Goal: Task Accomplishment & Management: Manage account settings

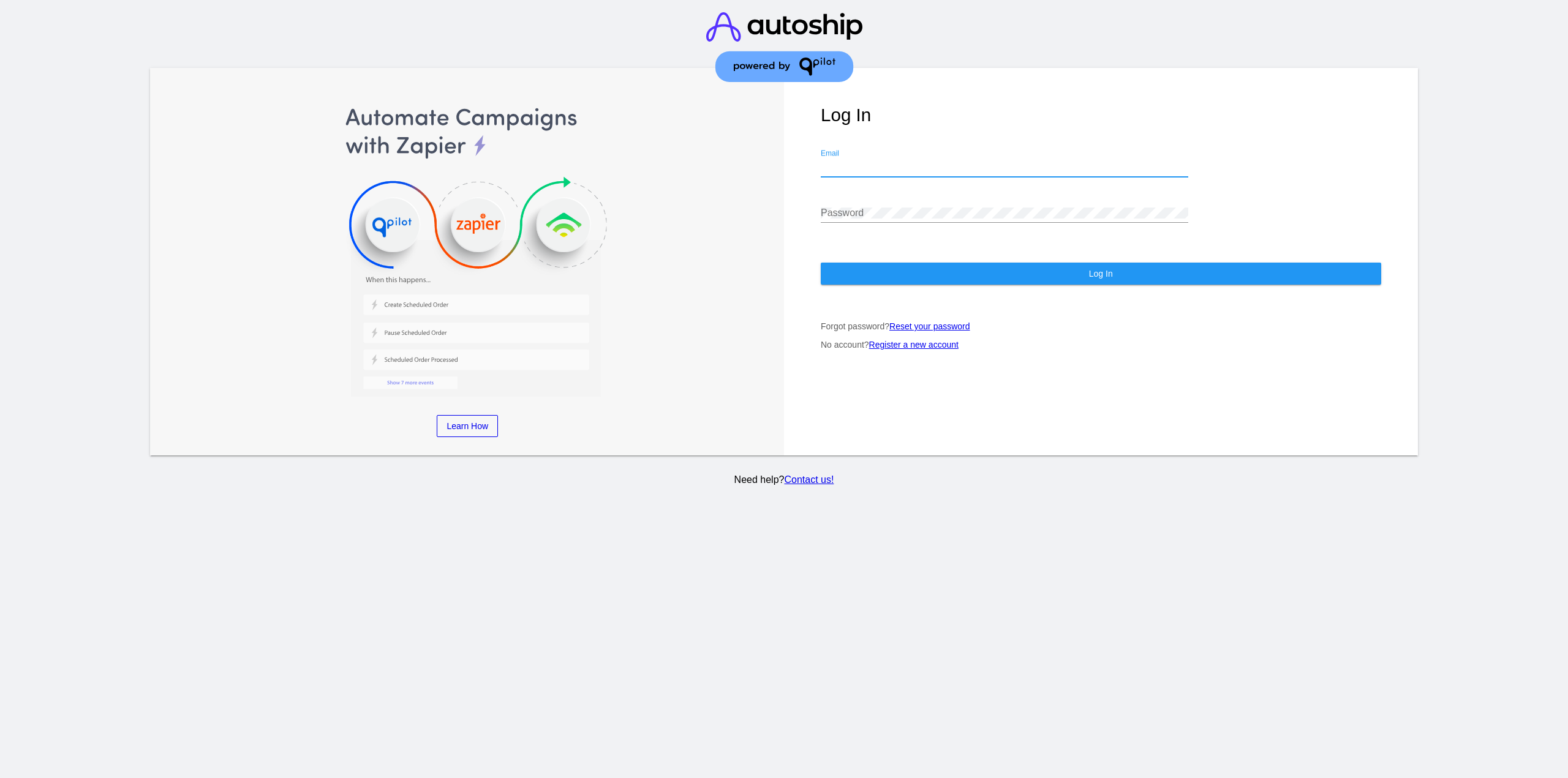
click at [858, 166] on input "Email" at bounding box center [1005, 167] width 367 height 11
drag, startPoint x: 909, startPoint y: 538, endPoint x: 857, endPoint y: 530, distance: 52.6
click at [907, 536] on section "Learn More Learn How Learn More Learn How Learn More Learn How ‹ › Log In Email…" at bounding box center [784, 389] width 1568 height 778
click at [867, 161] on div "Email" at bounding box center [1005, 163] width 367 height 28
click at [878, 163] on input "Email" at bounding box center [1005, 167] width 367 height 11
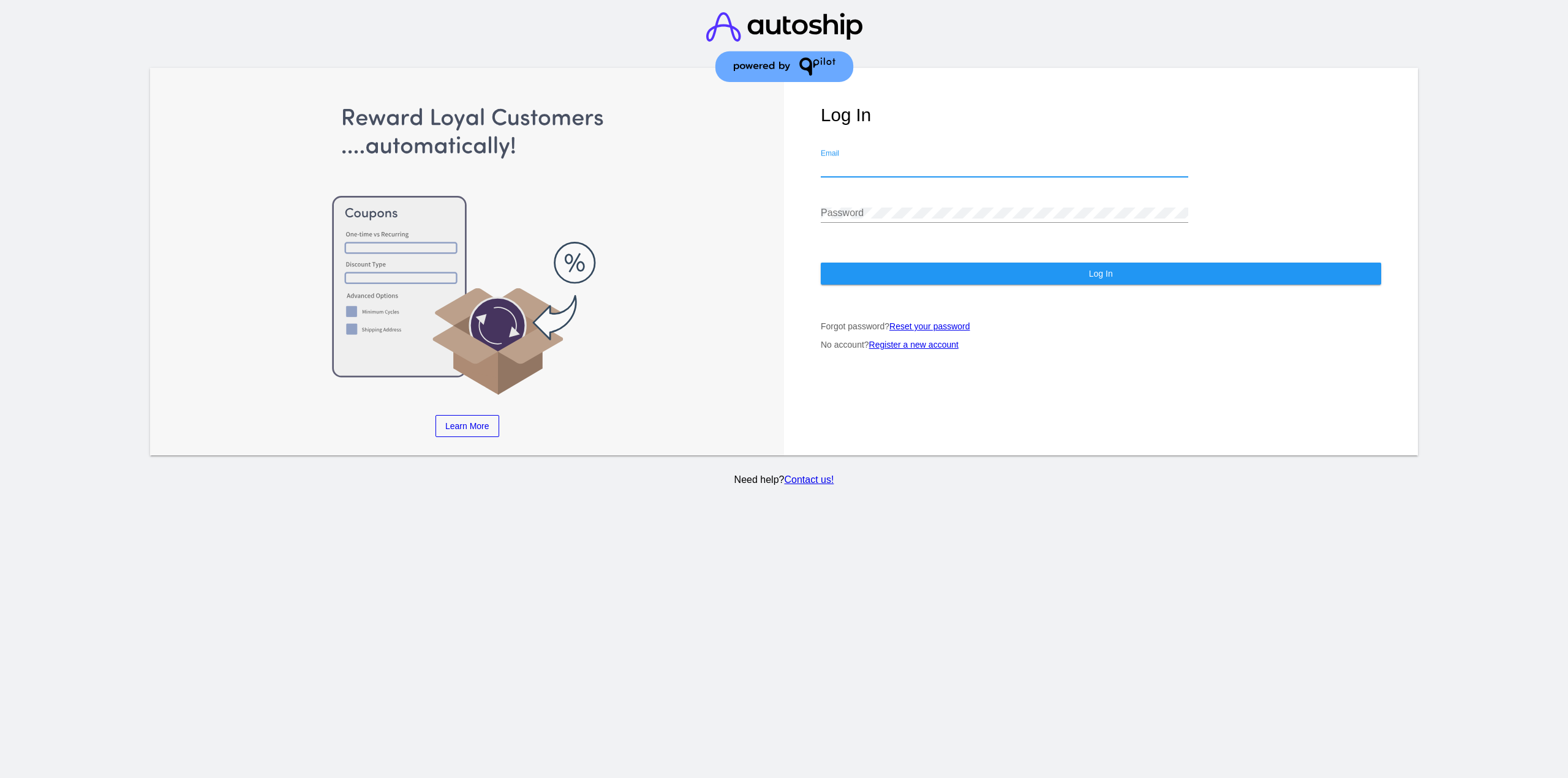
type input "[EMAIL_ADDRESS][DOMAIN_NAME]"
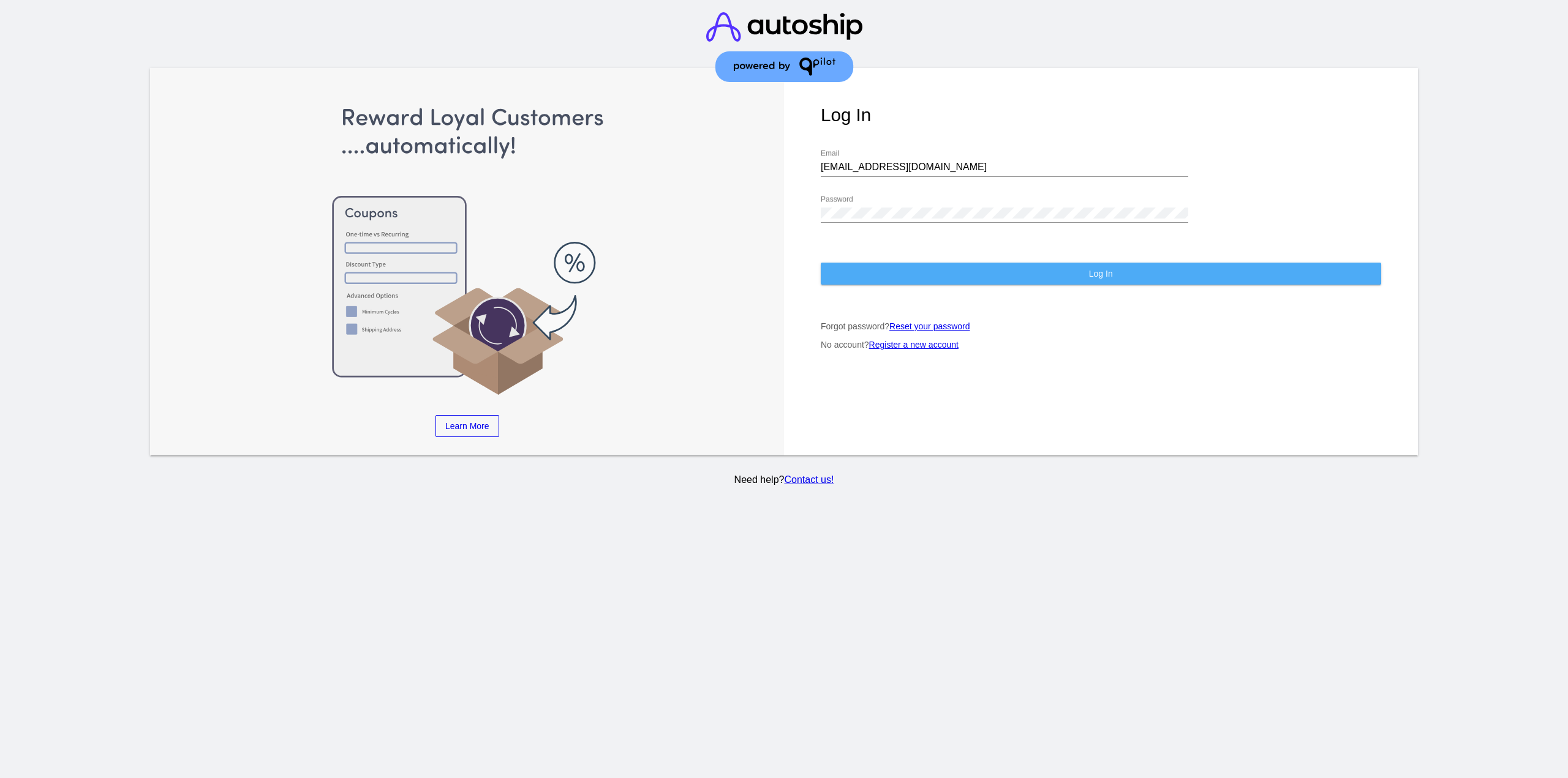
click at [905, 269] on button "Log In" at bounding box center [1101, 274] width 561 height 22
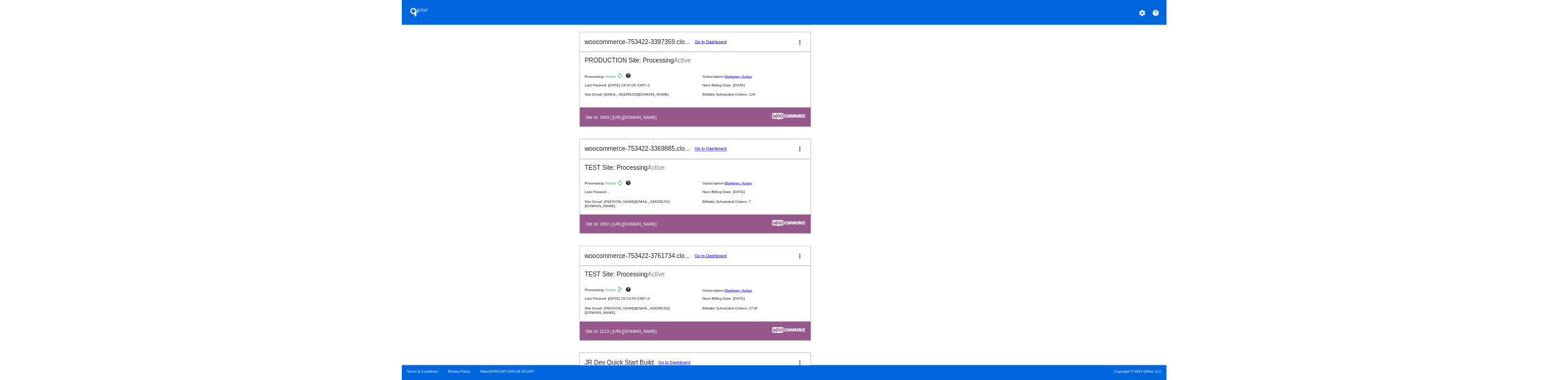
scroll to position [1042, 0]
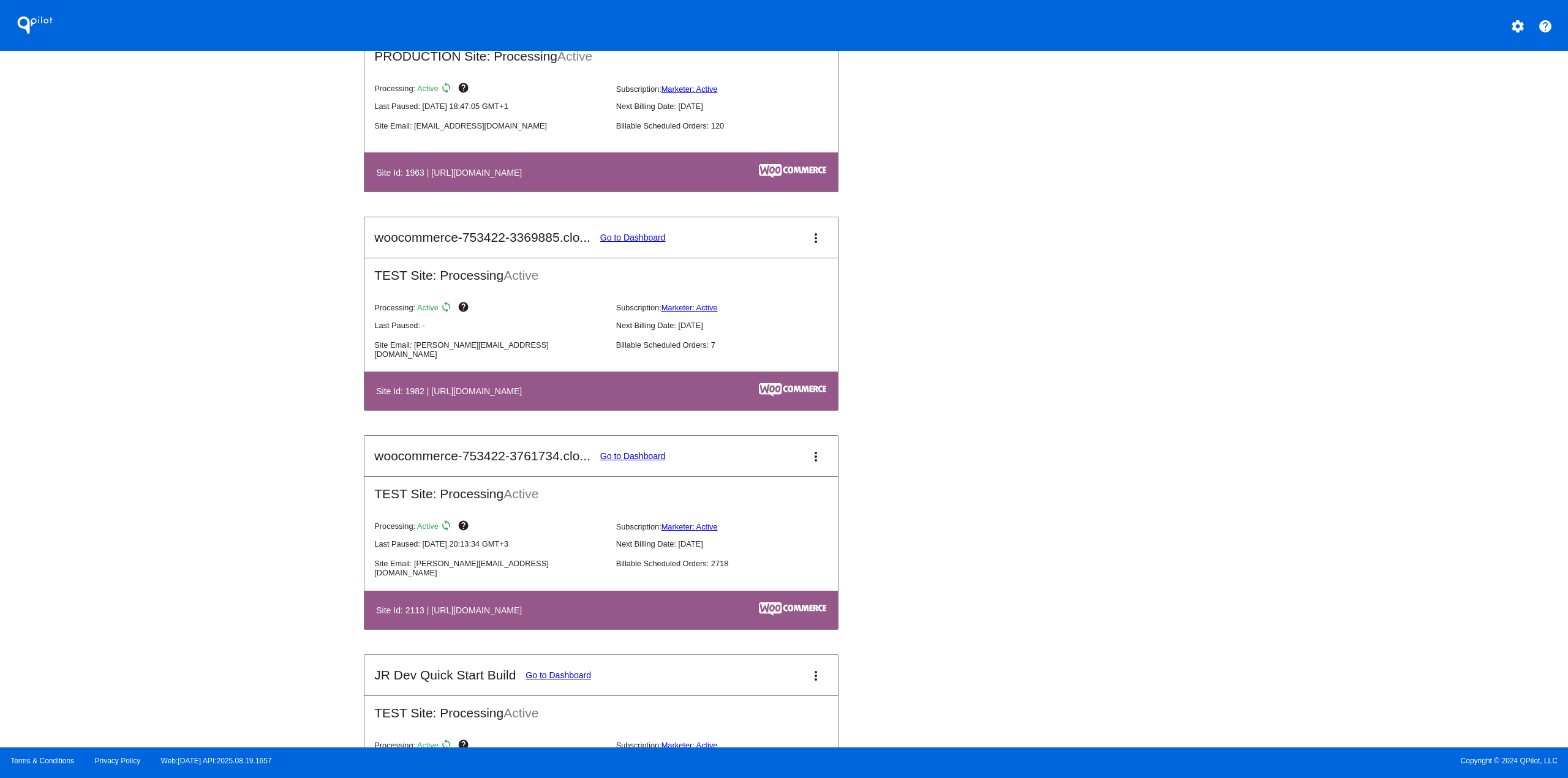
click at [642, 458] on link "Go to Dashboard" at bounding box center [633, 455] width 66 height 10
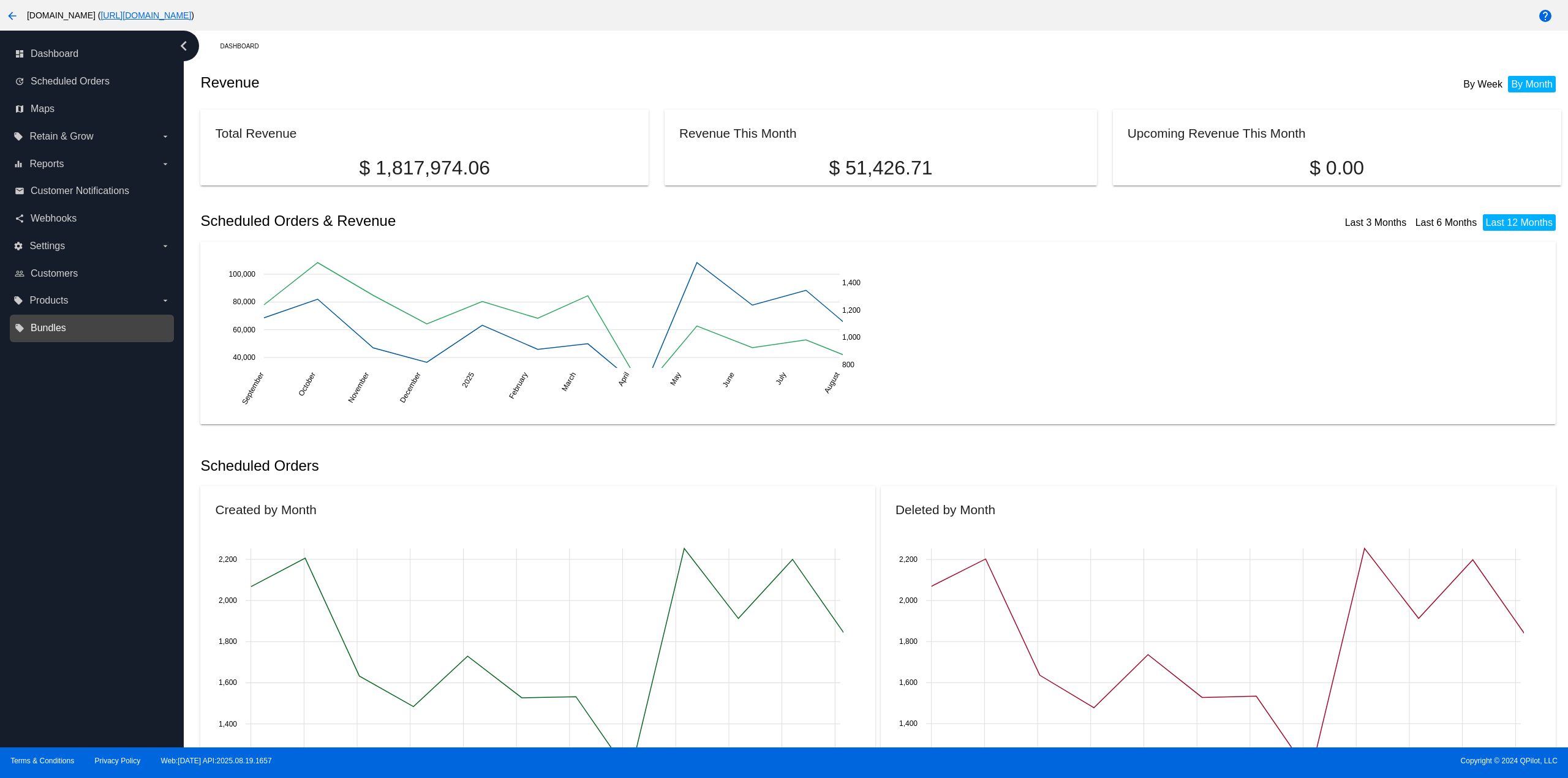
click at [42, 325] on span "Bundles" at bounding box center [48, 328] width 36 height 11
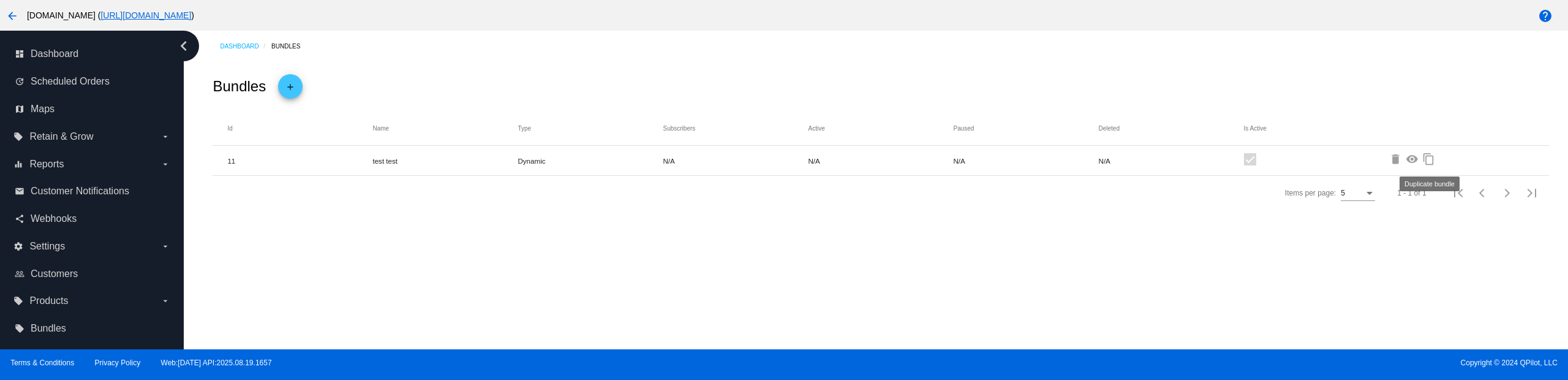
click at [1424, 164] on mat-icon "content_copy" at bounding box center [1429, 161] width 14 height 14
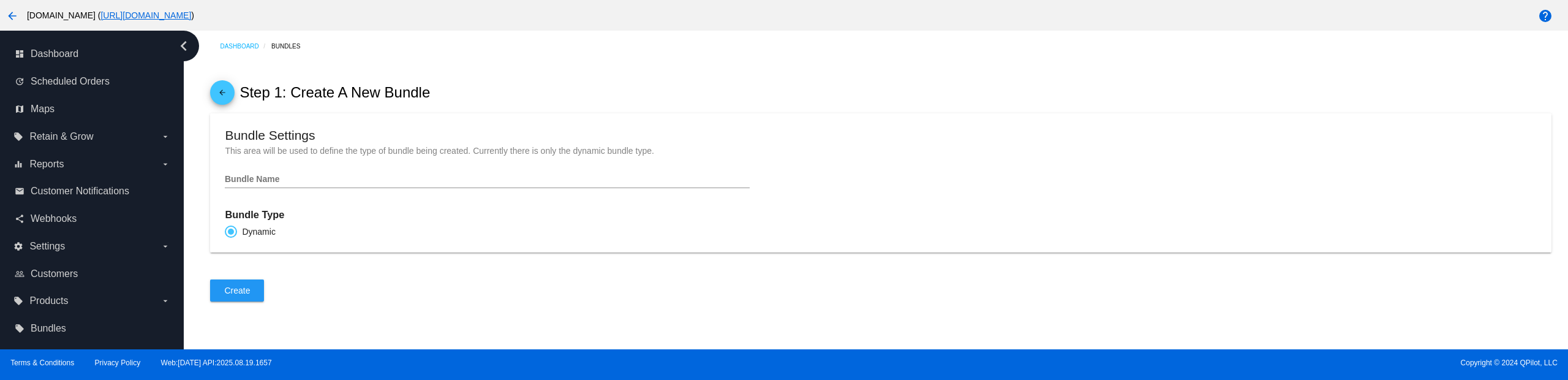
type input "Copy of test test"
click at [246, 289] on span "Create" at bounding box center [236, 290] width 26 height 10
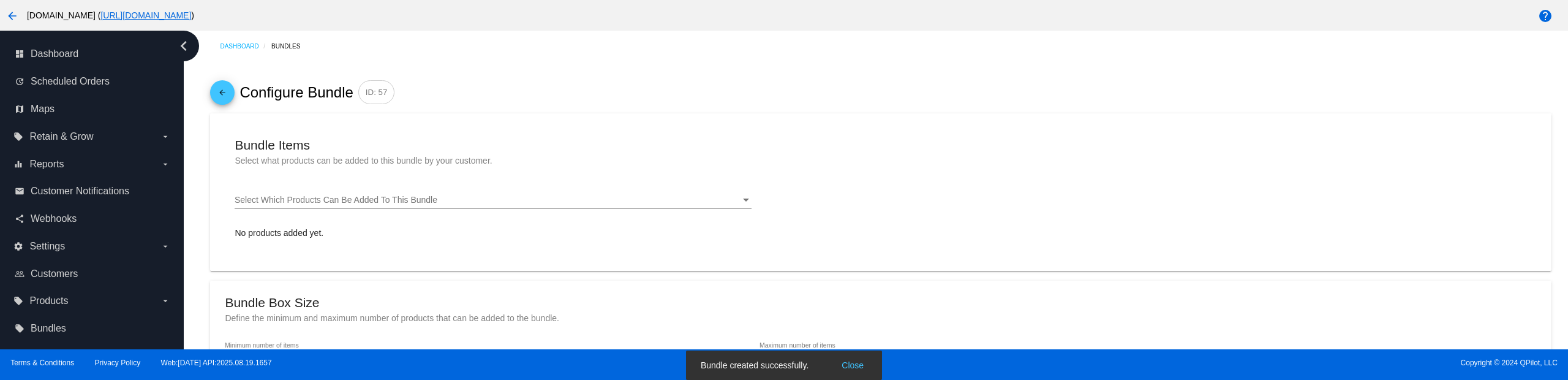
type input "11"
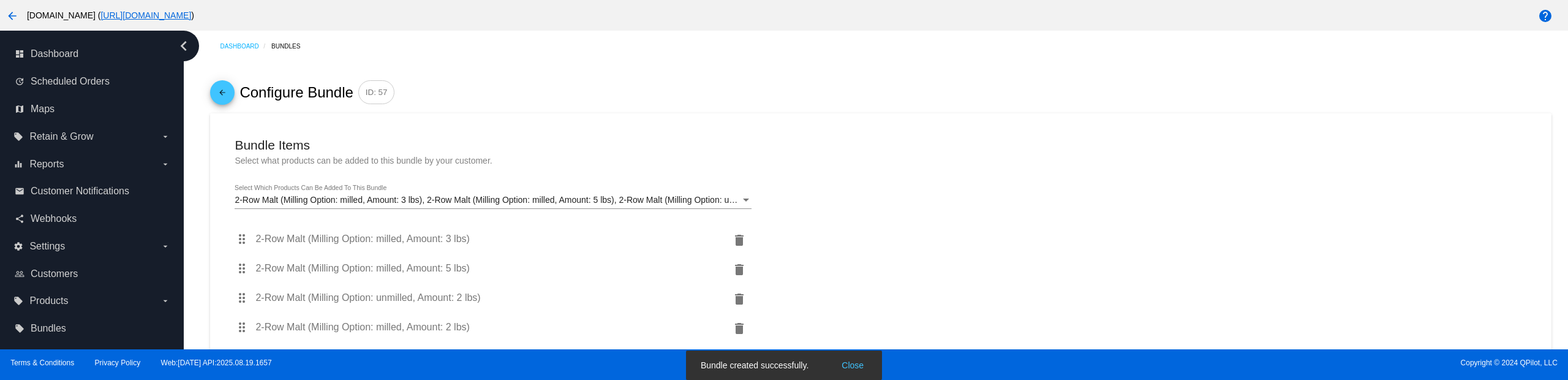
click at [219, 87] on mat-icon "arrow_back" at bounding box center [222, 95] width 14 height 21
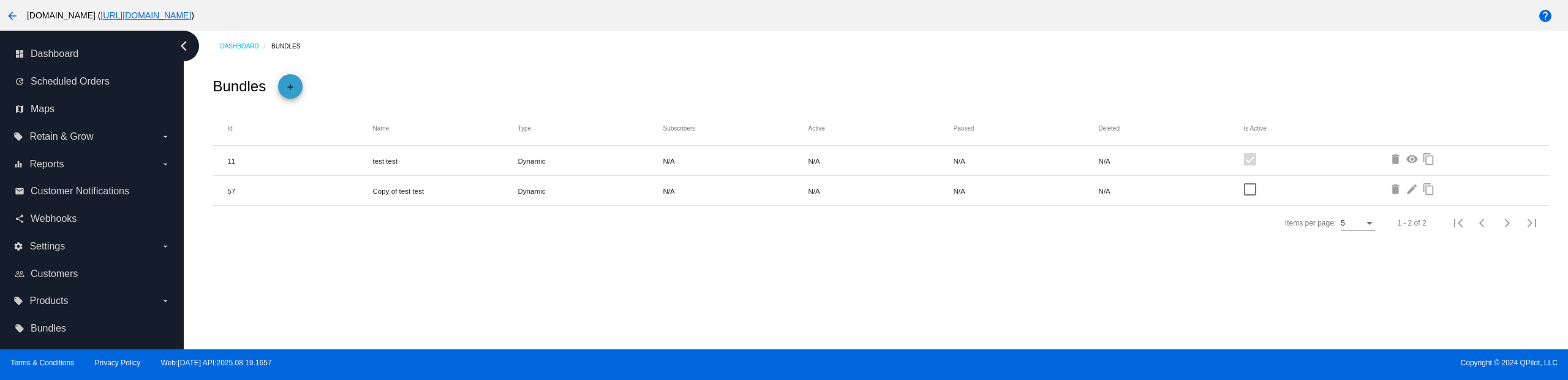
click at [286, 79] on mat-icon "add" at bounding box center [290, 89] width 14 height 21
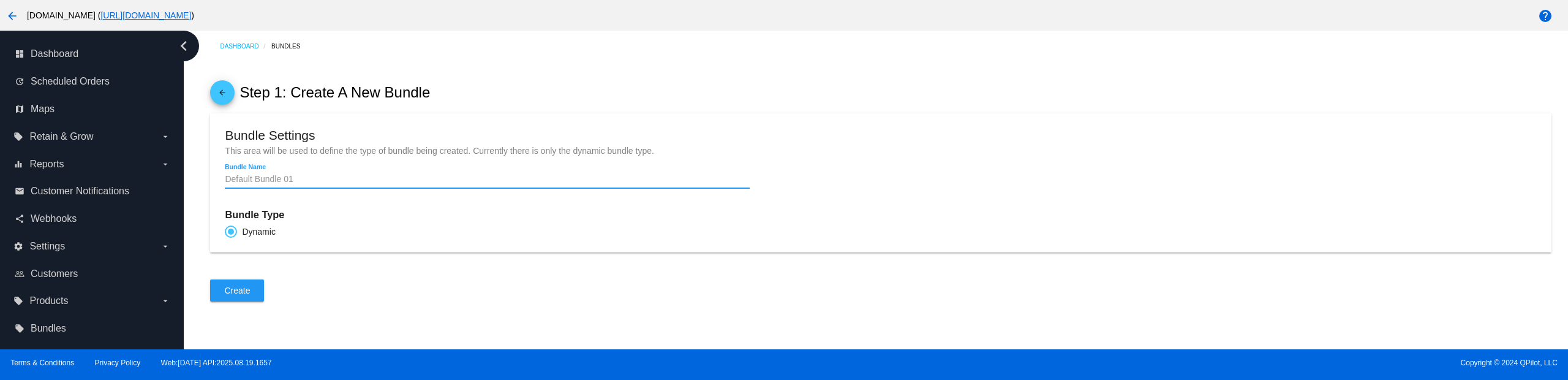
click at [322, 180] on input "Bundle Name" at bounding box center [487, 179] width 524 height 10
type input "1"
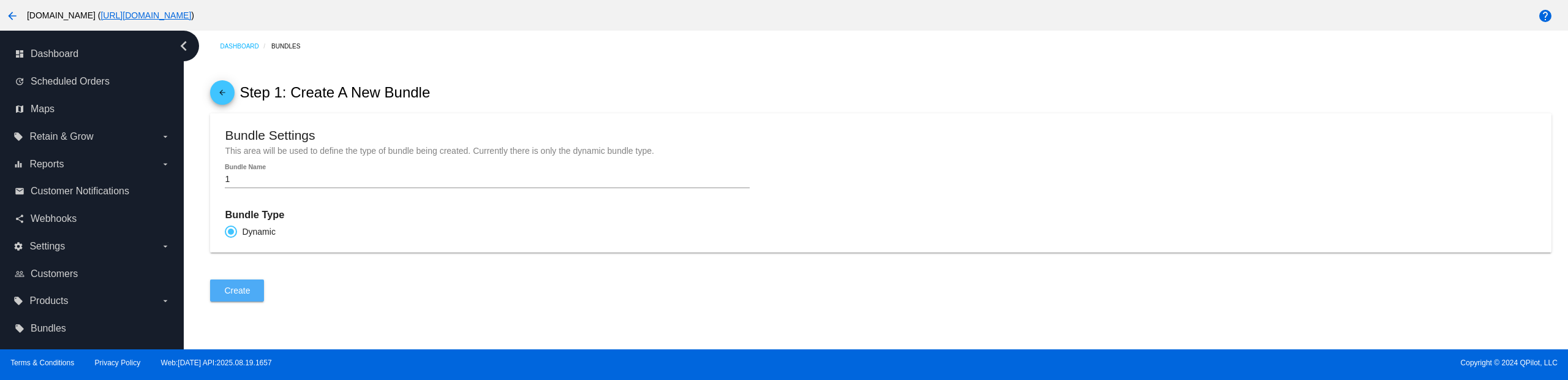
click at [250, 296] on button "Create" at bounding box center [237, 290] width 53 height 22
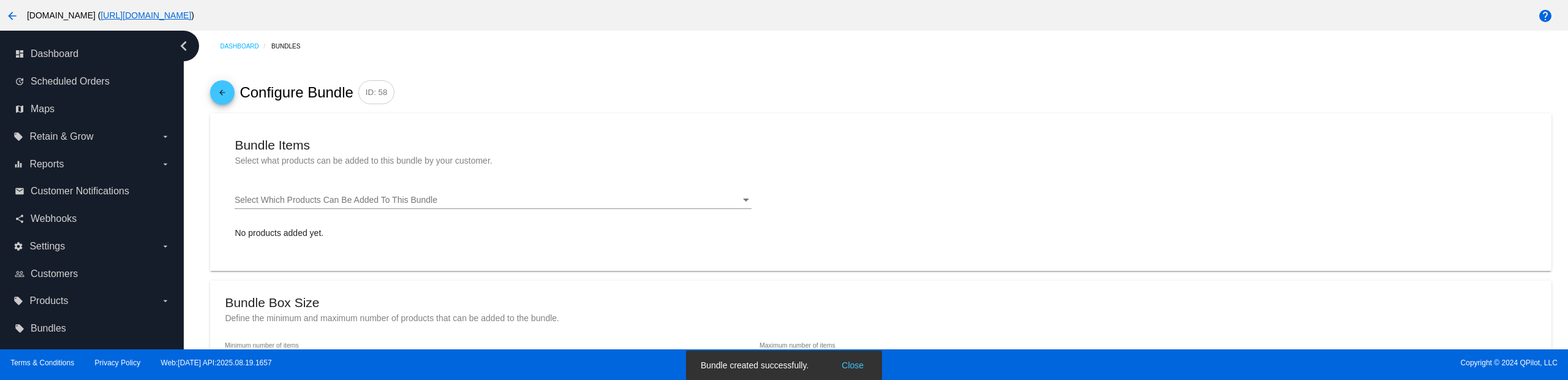
click at [398, 197] on span "Select Which Products Can Be Added To This Bundle" at bounding box center [335, 199] width 202 height 10
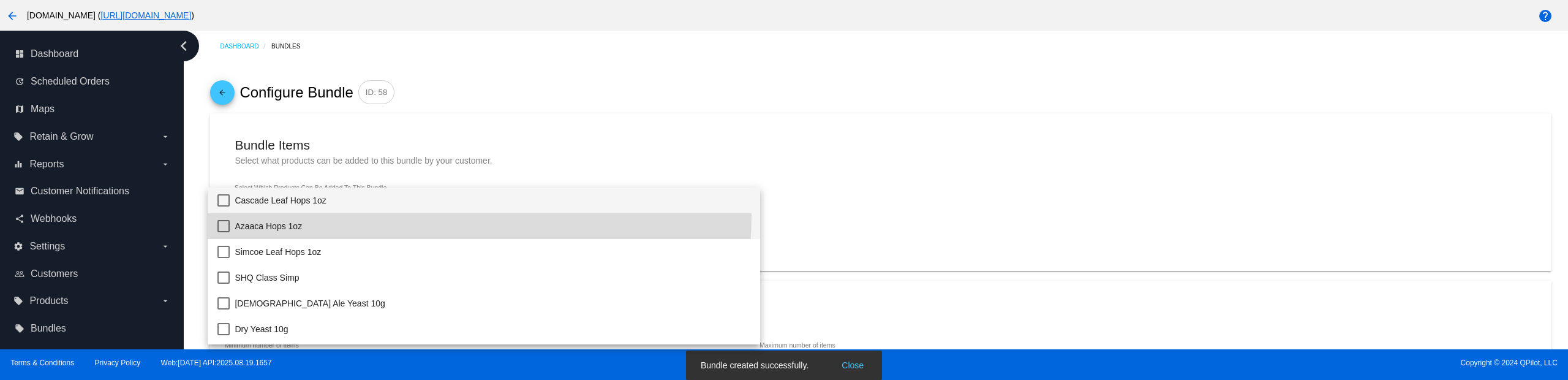
click at [387, 215] on span "Azaaca Hops 1oz" at bounding box center [492, 226] width 516 height 26
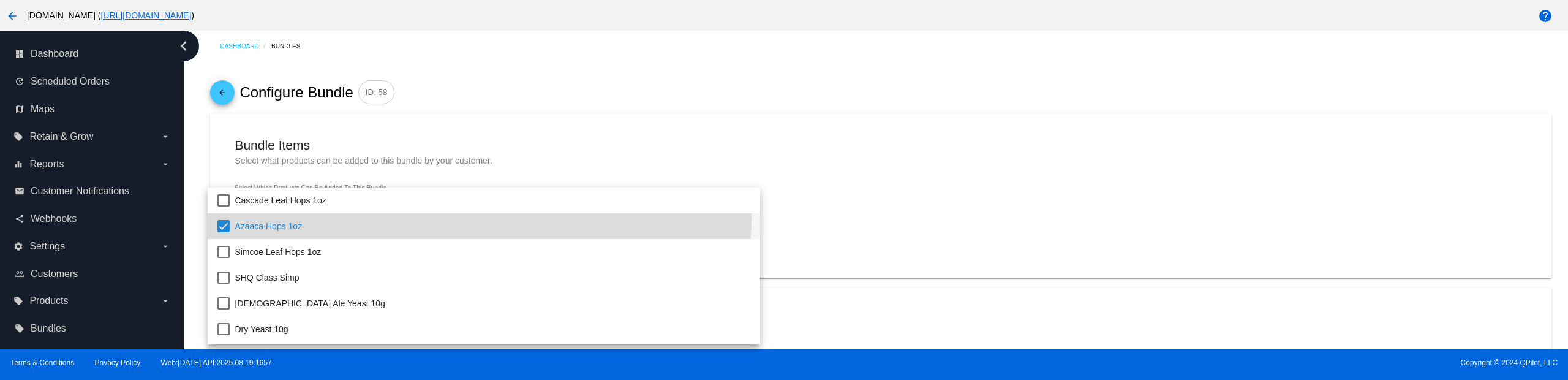
click at [529, 109] on div at bounding box center [784, 190] width 1568 height 380
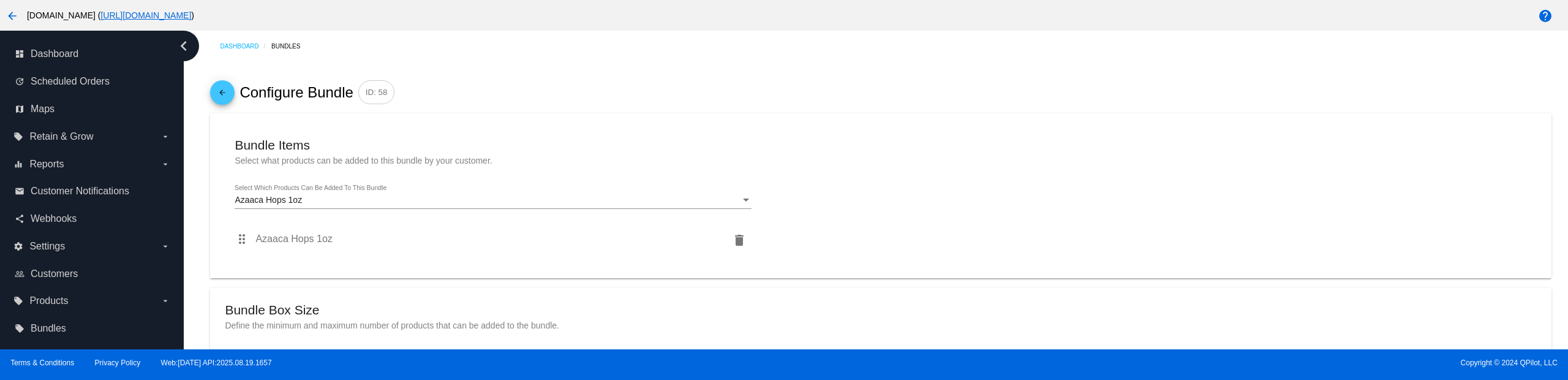
click at [347, 198] on div "Azaaca Hops 1oz" at bounding box center [488, 200] width 506 height 10
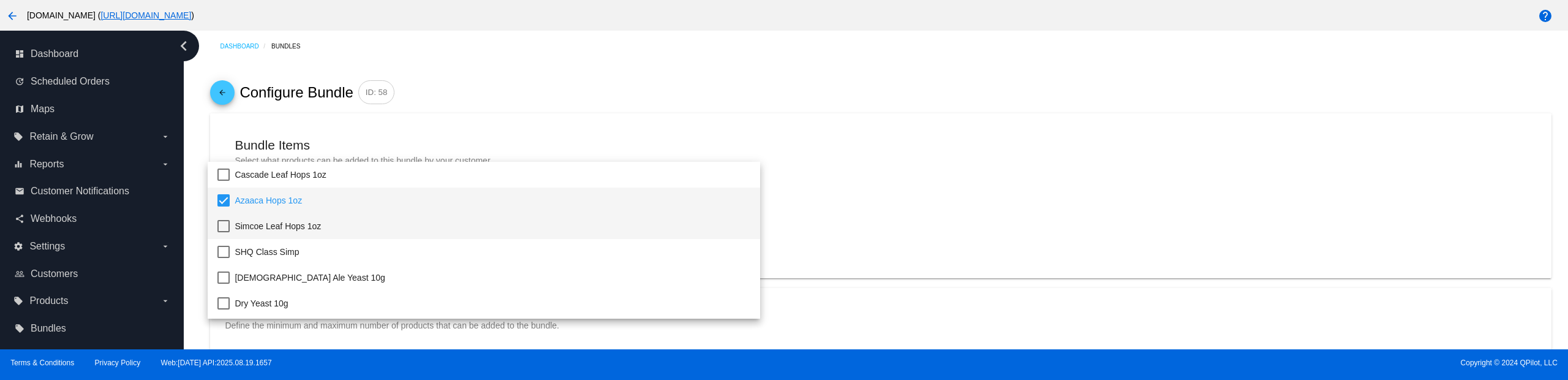
click at [336, 227] on span "Simcoe Leaf Hops 1oz" at bounding box center [492, 226] width 516 height 26
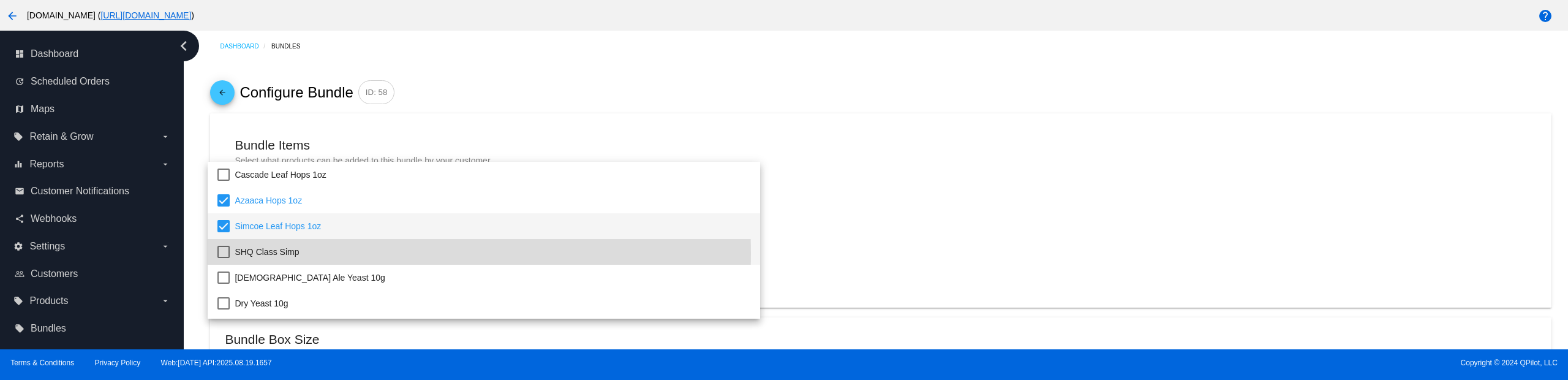
click at [352, 253] on span "SHQ Class Simp" at bounding box center [492, 252] width 516 height 26
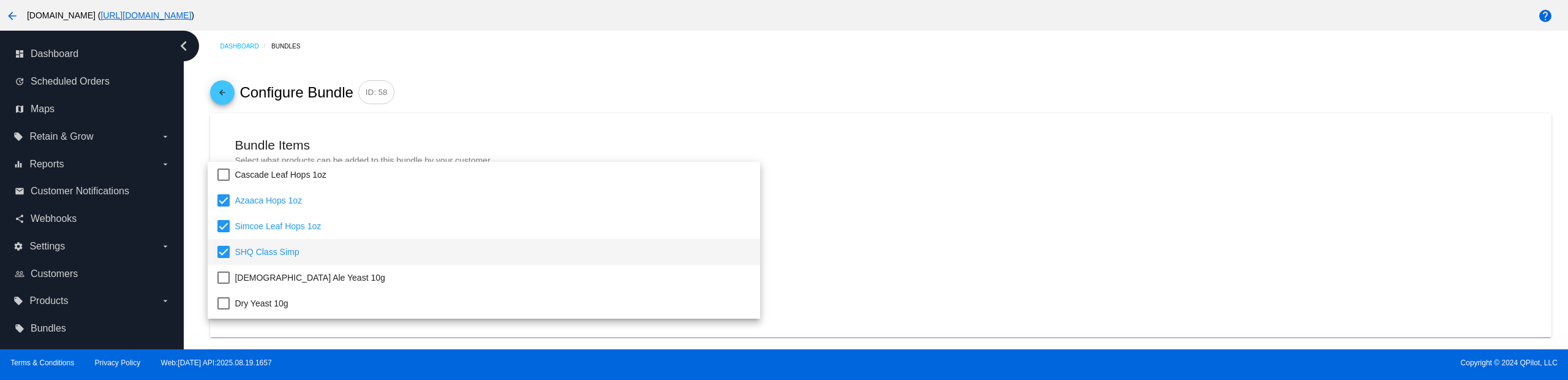
click at [485, 116] on div at bounding box center [784, 190] width 1568 height 380
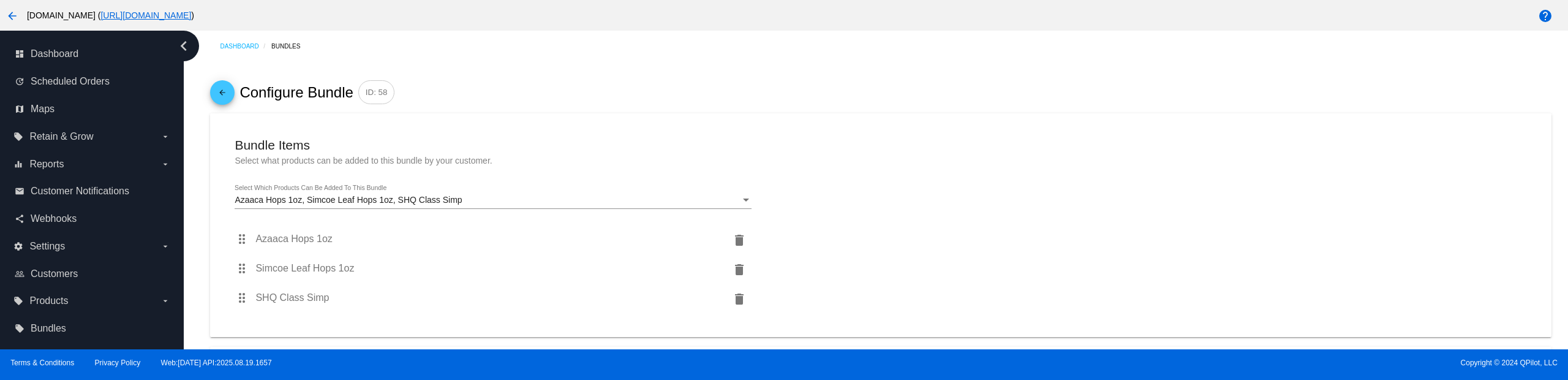
click at [474, 191] on div "Azaaca Hops 1oz, Simcoe Leaf Hops 1oz, SHQ Class Simp Select Which Products Can…" at bounding box center [493, 196] width 517 height 24
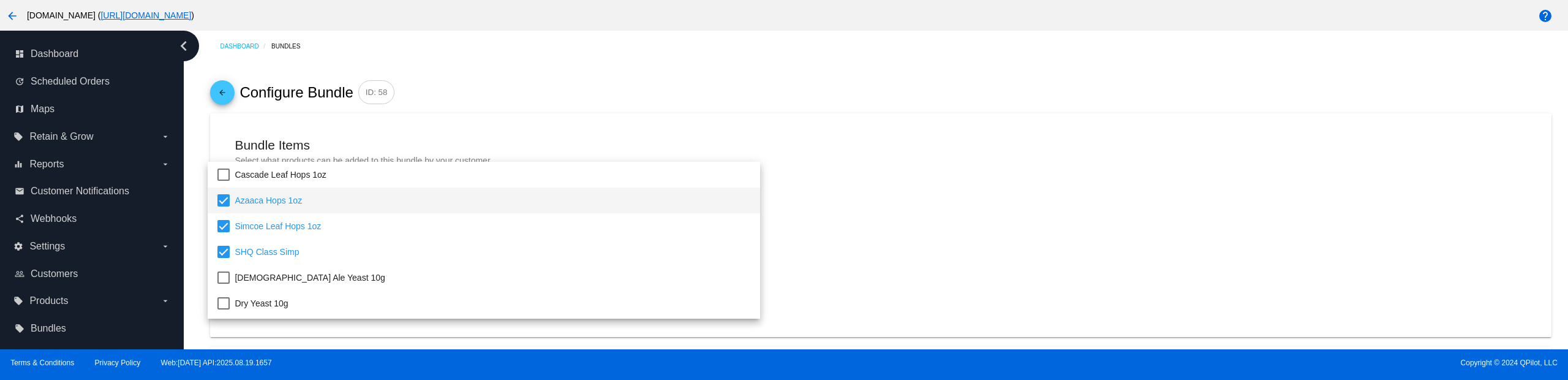
click at [557, 142] on div at bounding box center [784, 190] width 1568 height 380
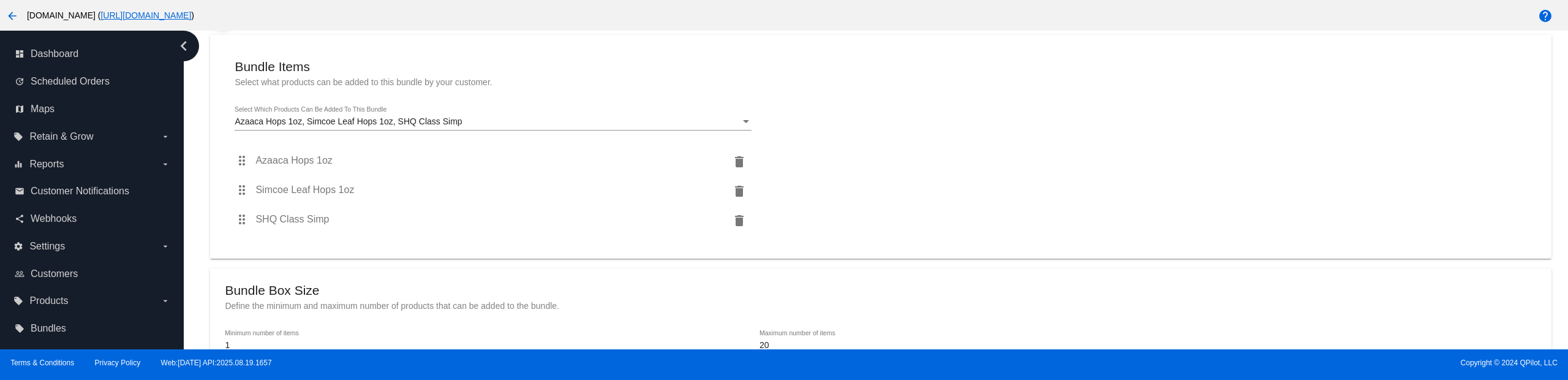
scroll to position [22, 0]
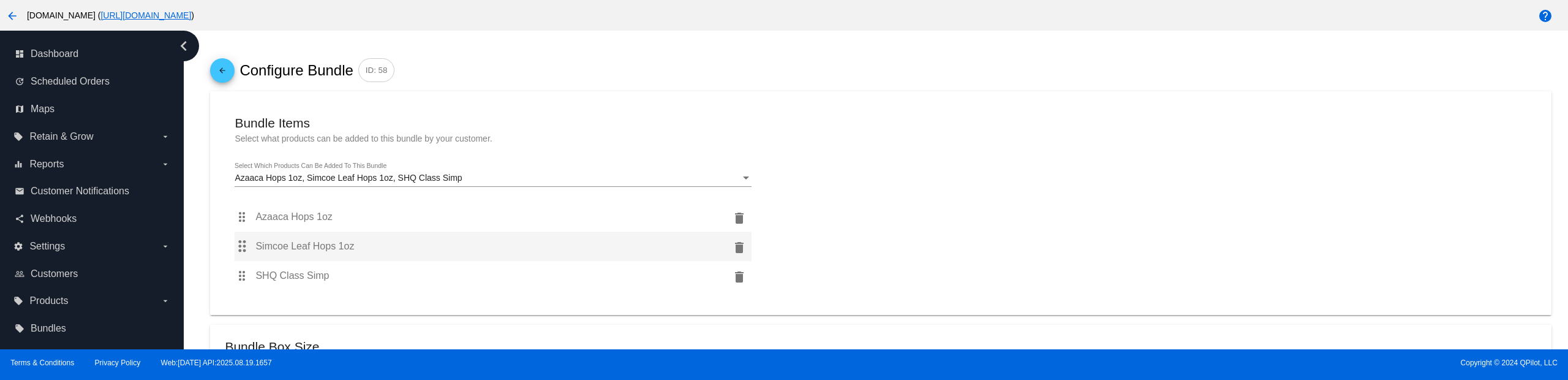
click at [741, 248] on mat-icon "delete" at bounding box center [739, 247] width 14 height 14
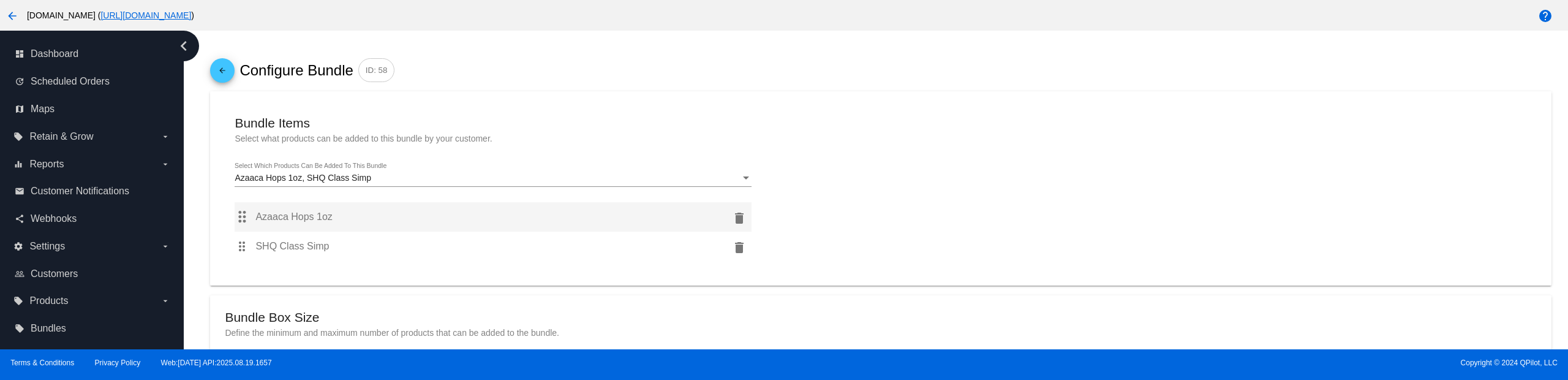
click at [739, 221] on mat-icon "delete" at bounding box center [739, 218] width 14 height 14
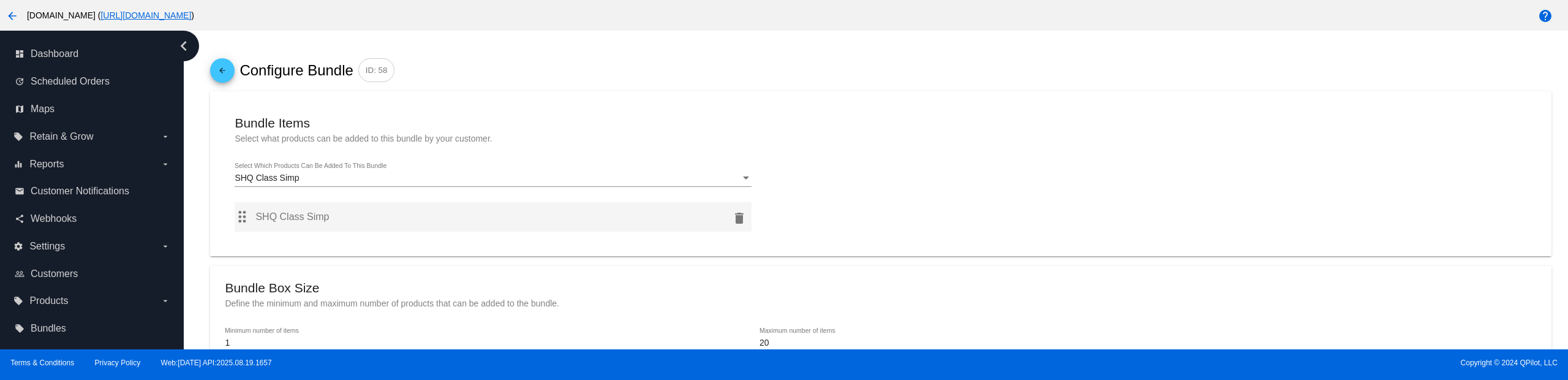
click at [739, 220] on mat-icon "delete" at bounding box center [739, 218] width 14 height 14
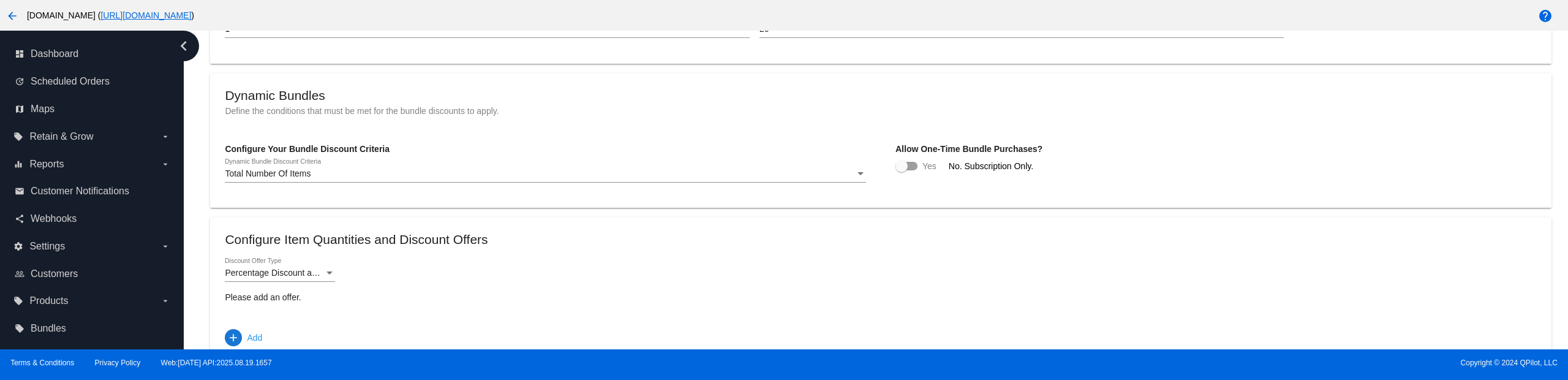
scroll to position [451, 0]
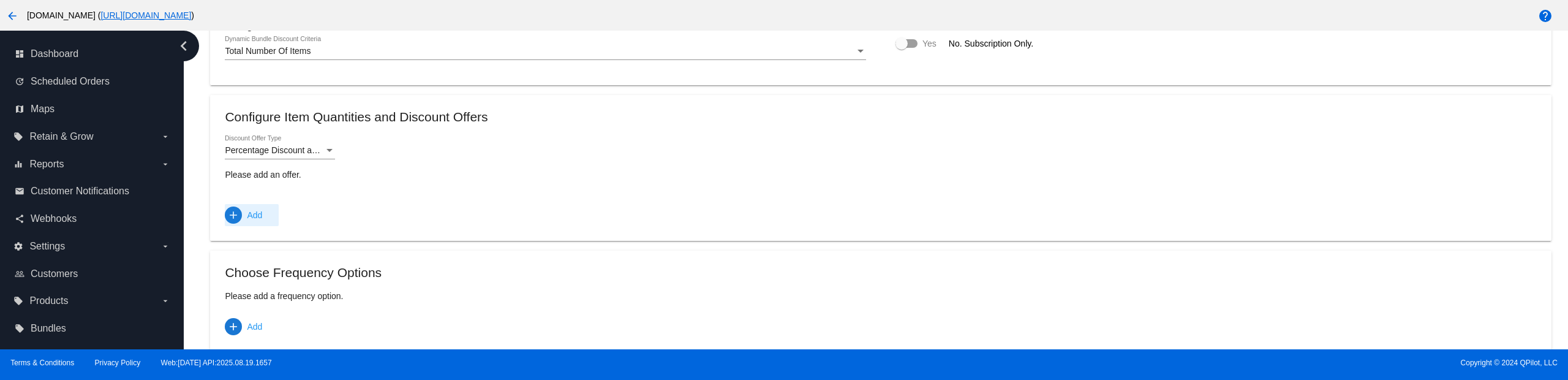
click at [243, 211] on span "add Add" at bounding box center [243, 215] width 37 height 22
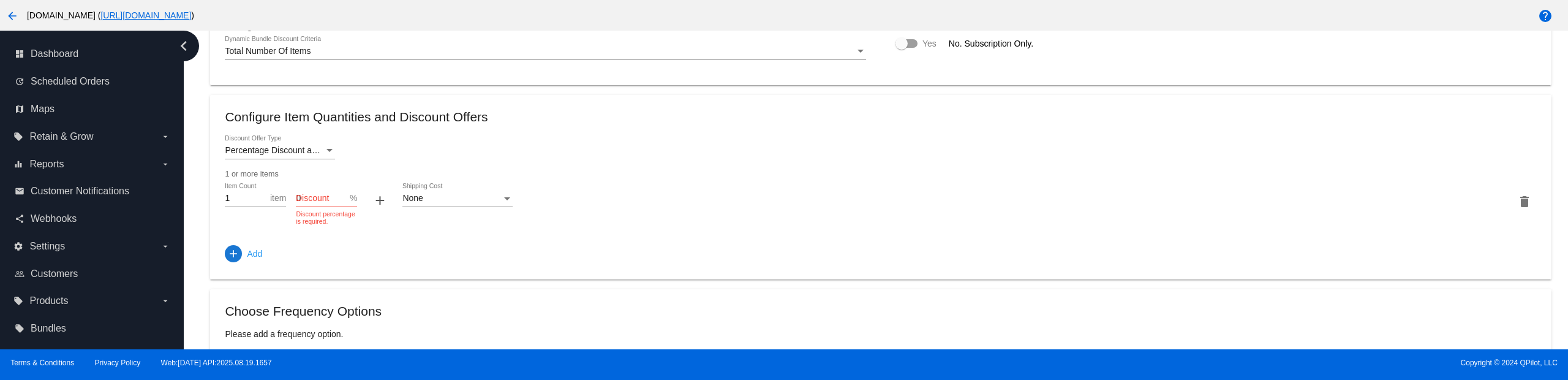
click at [344, 199] on input "0" at bounding box center [323, 198] width 53 height 10
type input "1"
click at [343, 198] on input "1" at bounding box center [323, 198] width 53 height 10
click at [363, 219] on div "Percentage Discount and Free Shipping Discount Offer Type 1 or more items 1 Ite…" at bounding box center [880, 200] width 1311 height 129
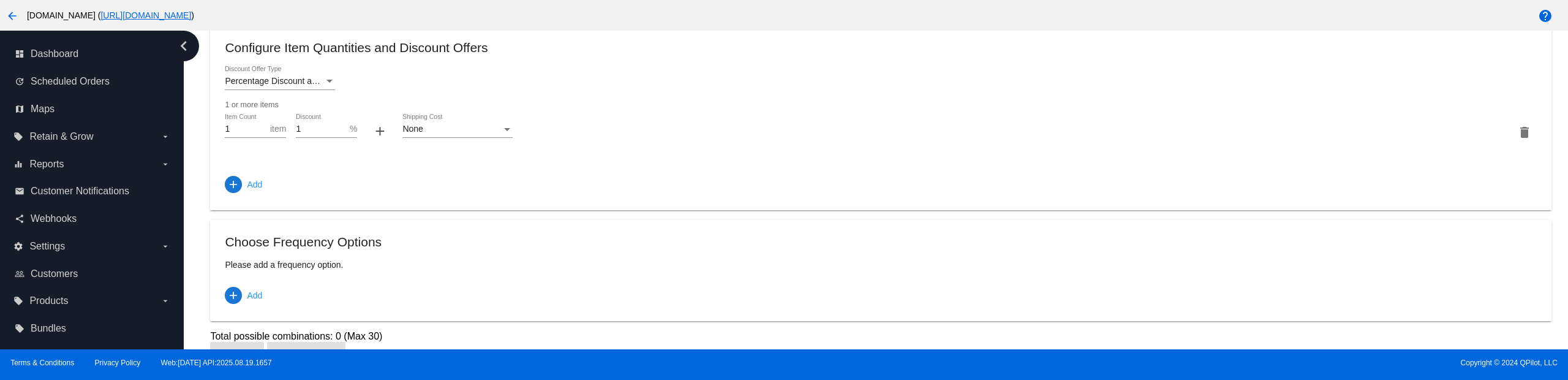
scroll to position [546, 0]
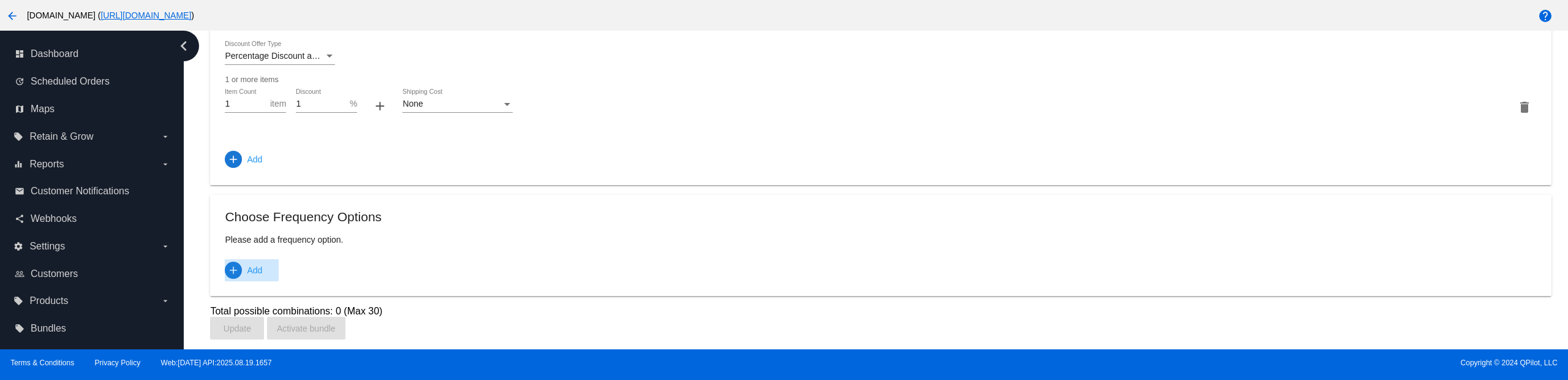
click at [249, 270] on span "Add" at bounding box center [254, 270] width 15 height 22
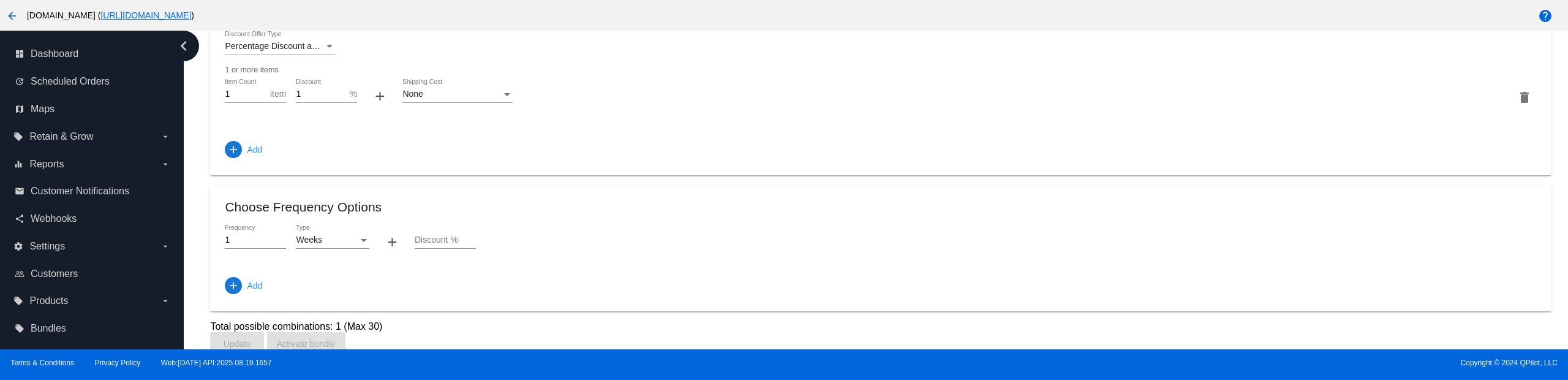
scroll to position [571, 0]
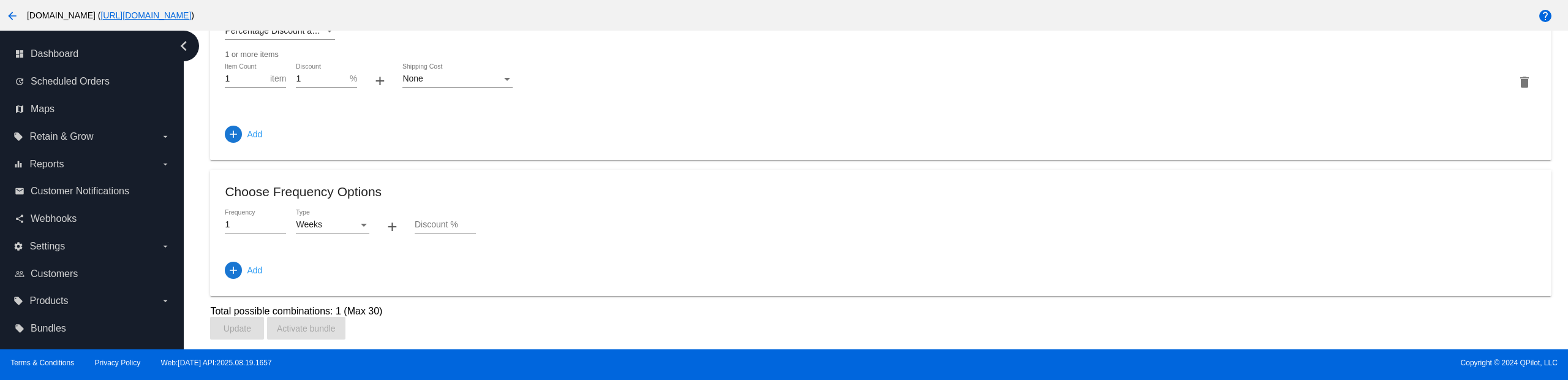
click at [430, 226] on input "Discount %" at bounding box center [445, 225] width 62 height 10
click at [464, 220] on input "Discount %" at bounding box center [445, 225] width 62 height 10
click at [465, 224] on input "Discount %" at bounding box center [445, 225] width 62 height 10
type input "1"
click at [469, 224] on input "1" at bounding box center [445, 225] width 62 height 10
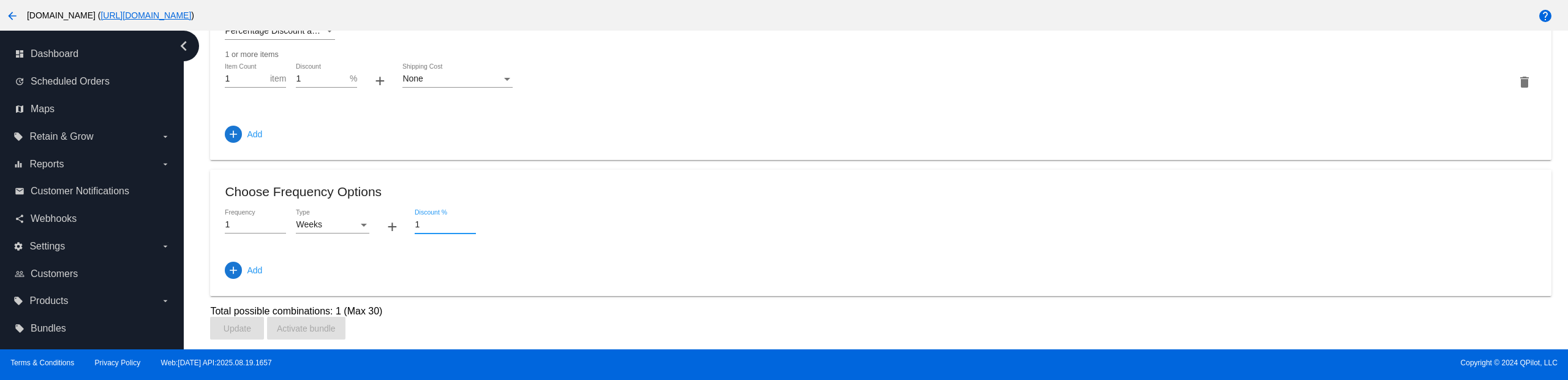
click at [539, 231] on div "1 Frequency Weeks Type + 1 Discount %" at bounding box center [880, 227] width 1311 height 35
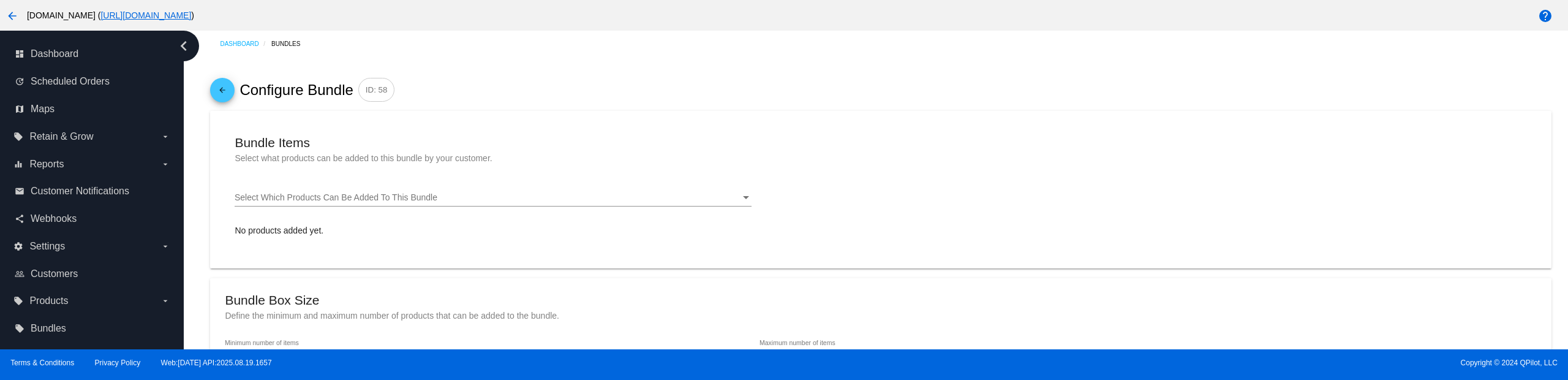
scroll to position [0, 0]
click at [398, 210] on div "Select Which Products Can Be Added To This Bundle Select Which Products Can Be …" at bounding box center [493, 202] width 517 height 35
click at [382, 205] on div "Select Which Products Can Be Added To This Bundle Select Which Products Can Be …" at bounding box center [493, 196] width 517 height 24
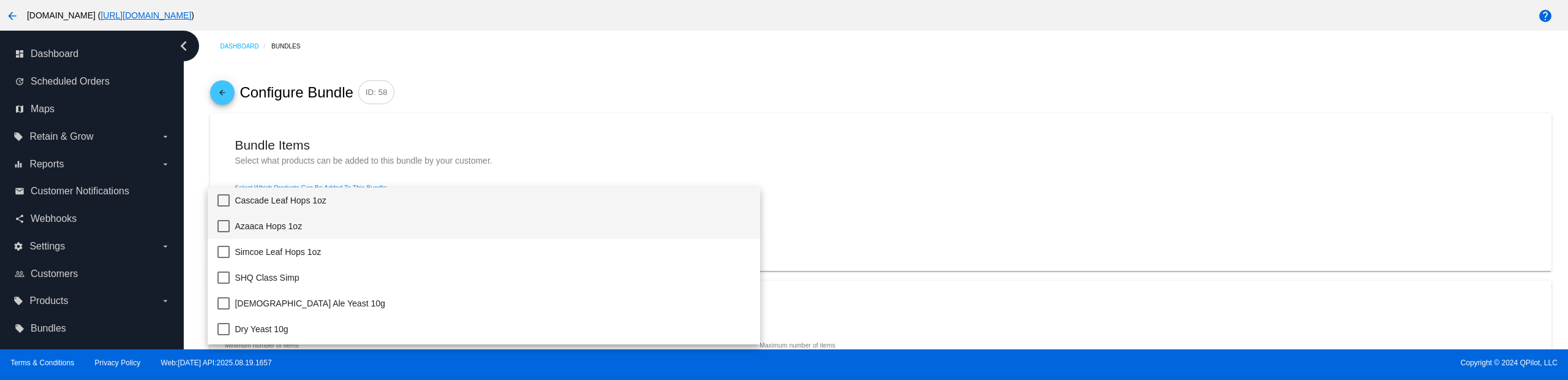
click at [333, 222] on span "Azaaca Hops 1oz" at bounding box center [492, 226] width 516 height 26
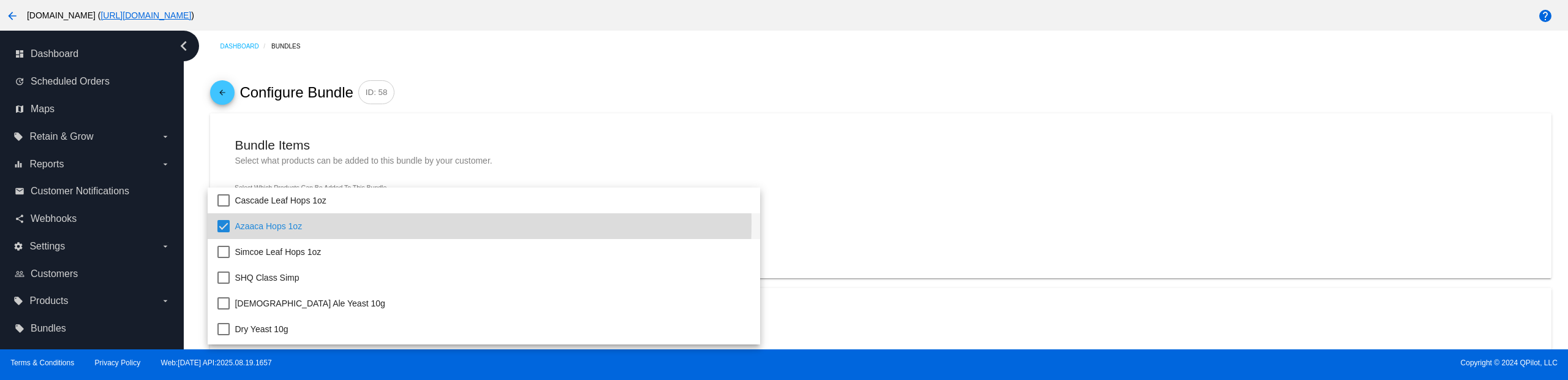
click at [466, 141] on div at bounding box center [784, 190] width 1568 height 380
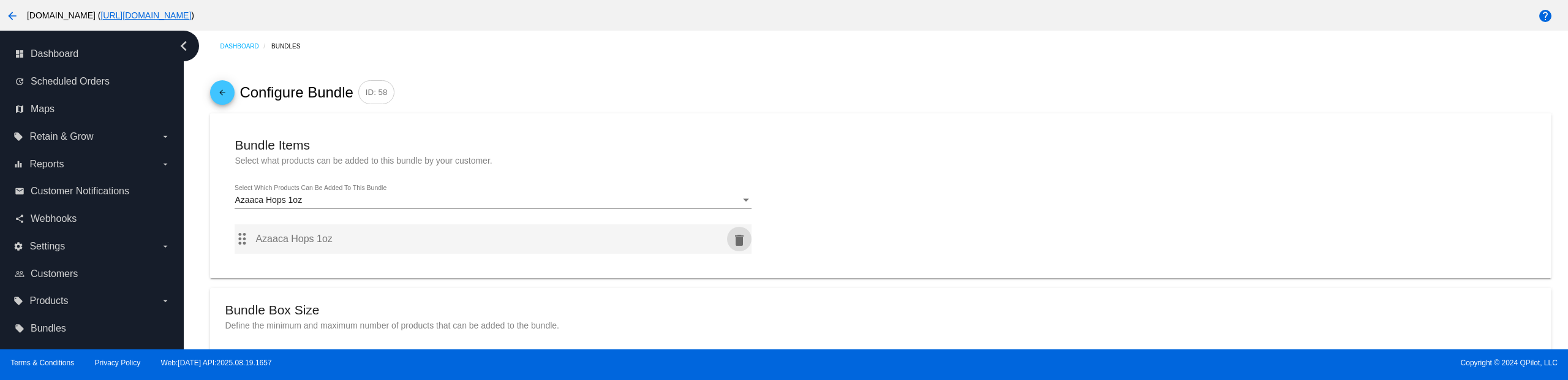
click at [741, 230] on button "delete" at bounding box center [739, 238] width 24 height 24
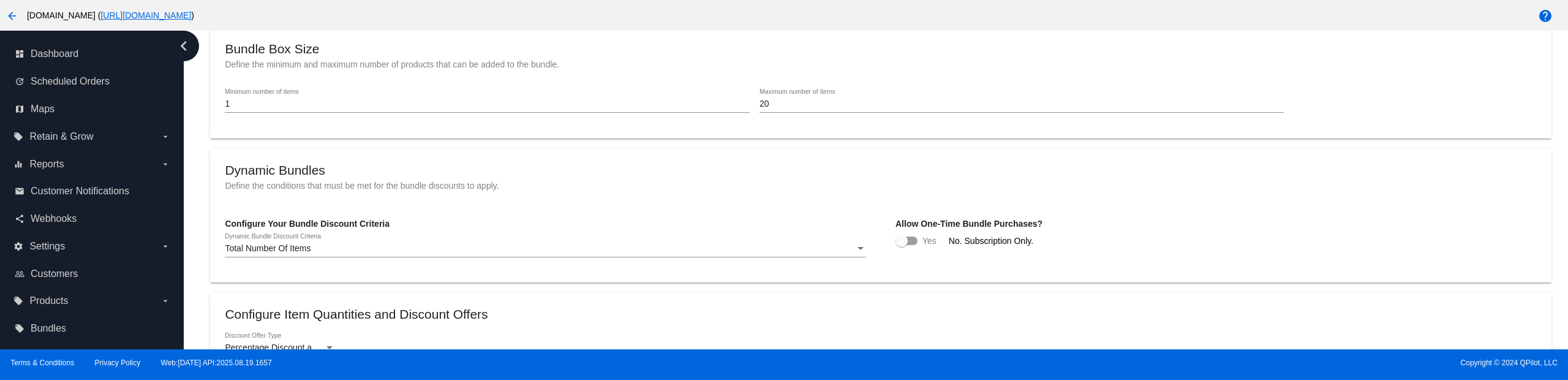
scroll to position [264, 0]
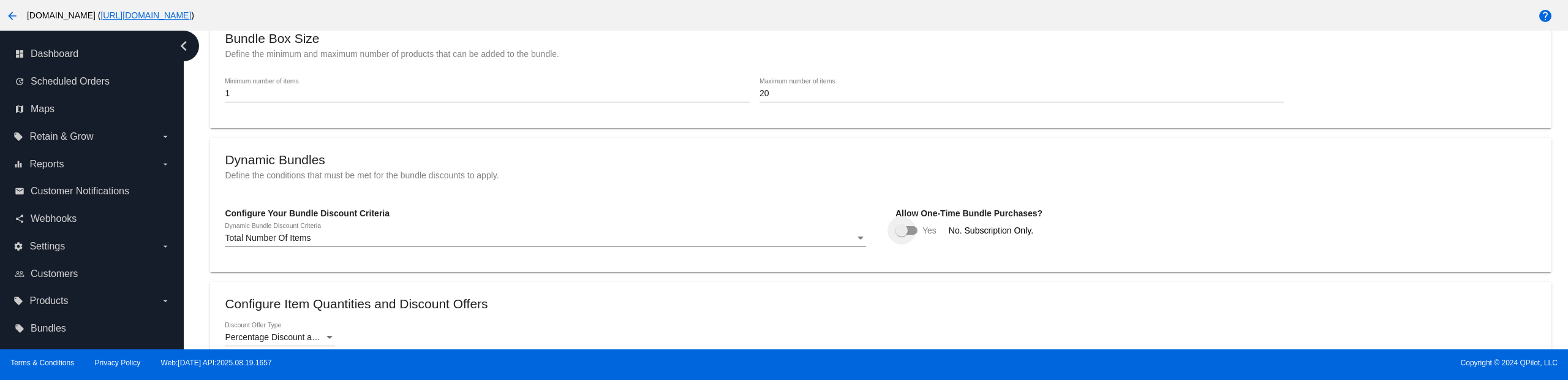
click at [913, 235] on label at bounding box center [907, 230] width 22 height 14
click at [901, 235] on input "checkbox" at bounding box center [901, 235] width 1 height 1
click at [910, 233] on div at bounding box center [912, 230] width 12 height 12
click at [901, 235] on input "checkbox" at bounding box center [901, 235] width 1 height 1
checkbox input "false"
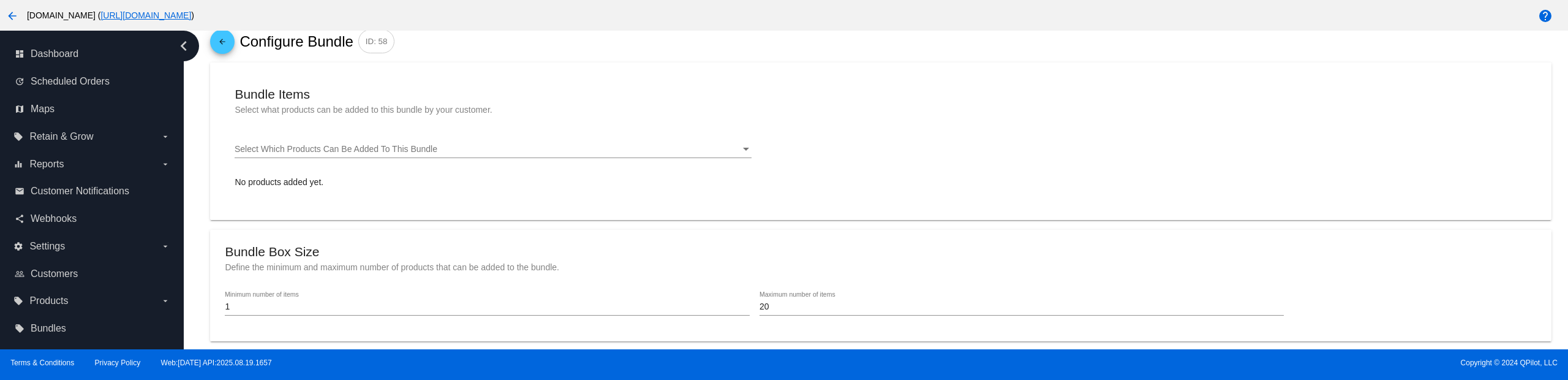
scroll to position [0, 0]
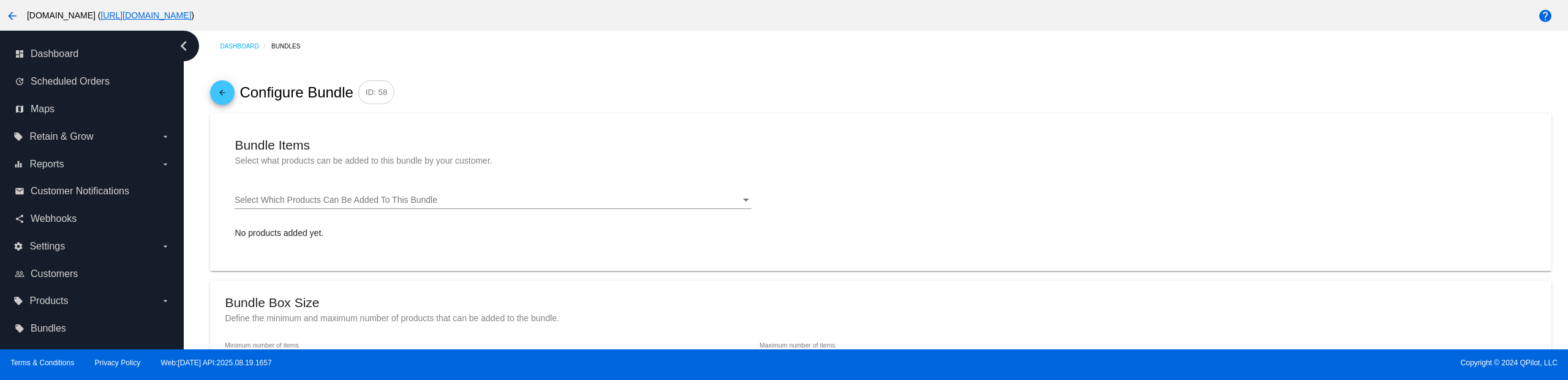
click at [351, 209] on div at bounding box center [493, 209] width 517 height 1
click at [351, 202] on span "Select Which Products Can Be Added To This Bundle" at bounding box center [335, 199] width 202 height 10
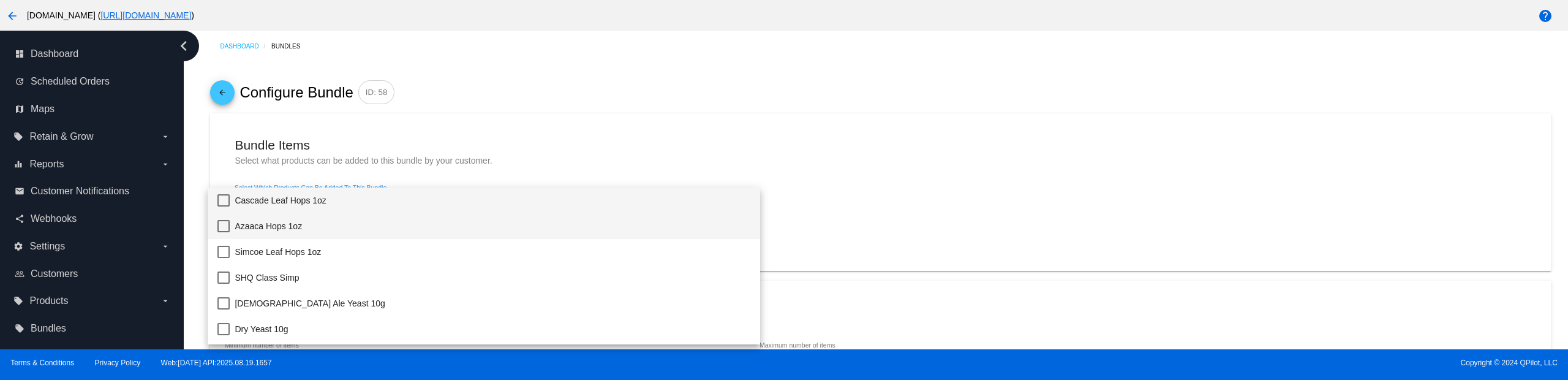
click at [307, 220] on span "Azaaca Hops 1oz" at bounding box center [492, 226] width 516 height 26
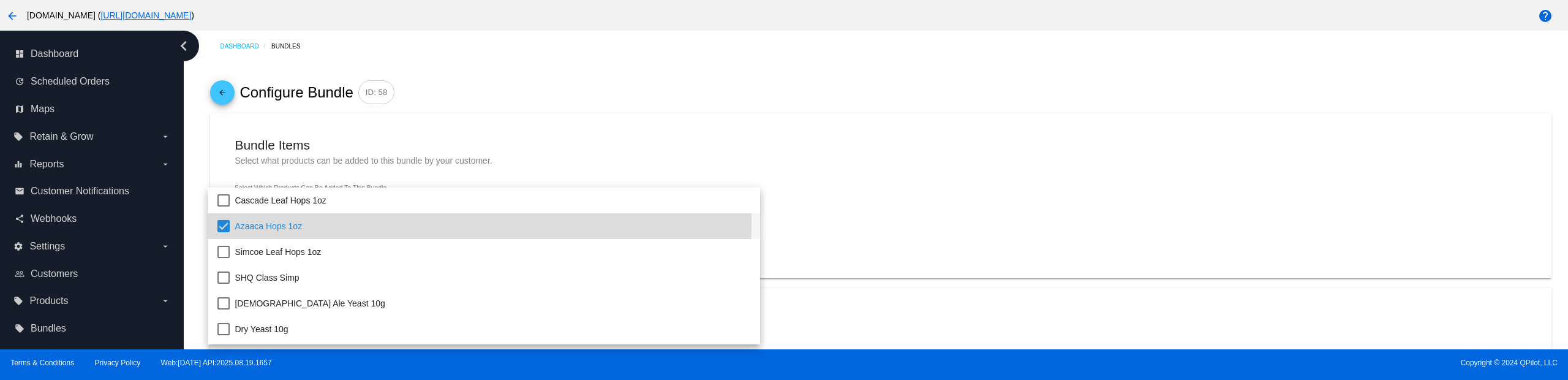
click at [337, 223] on span "Azaaca Hops 1oz" at bounding box center [492, 226] width 516 height 26
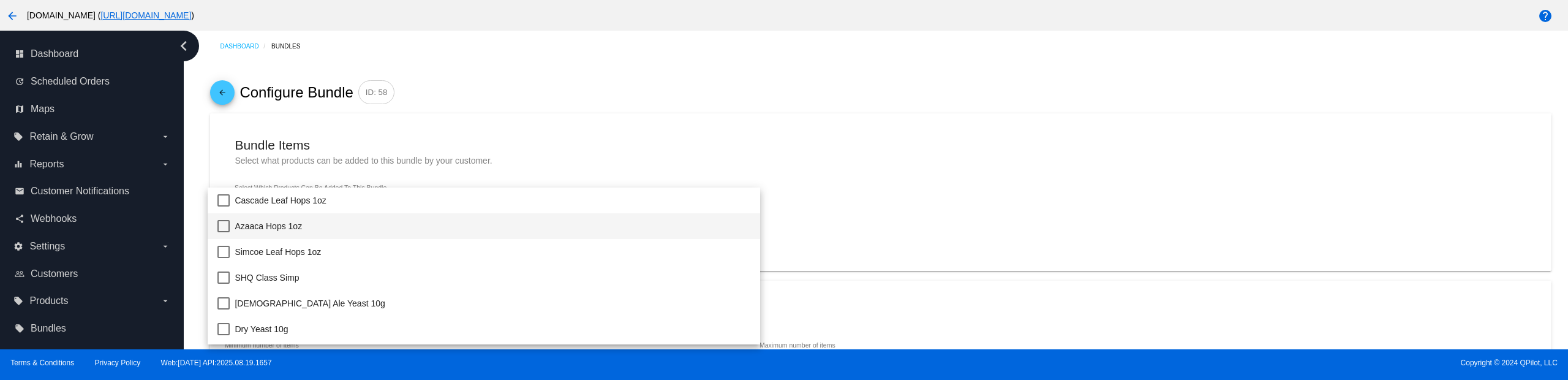
click at [436, 158] on div at bounding box center [784, 190] width 1568 height 380
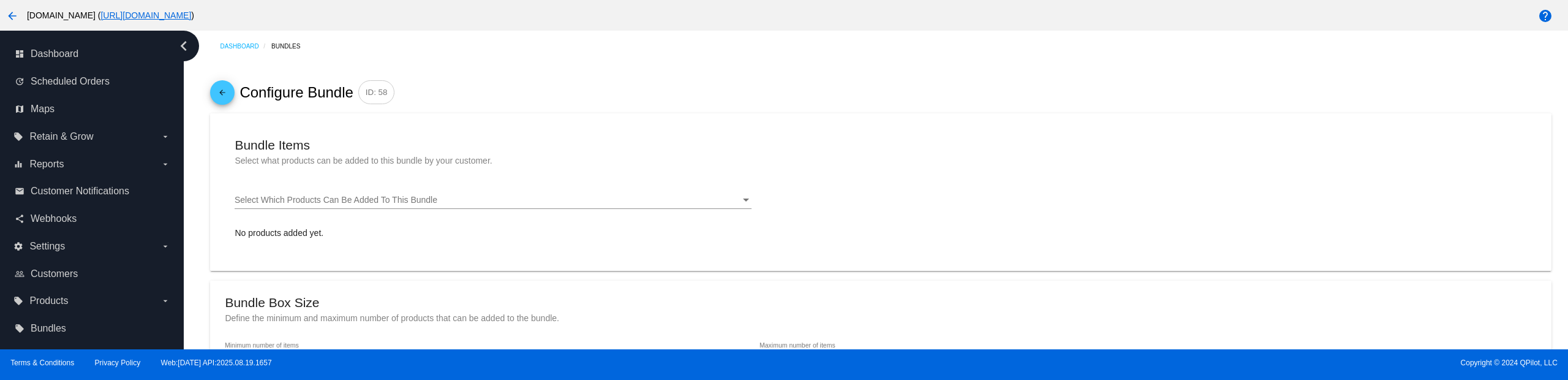
click at [400, 201] on span "Select Which Products Can Be Added To This Bundle" at bounding box center [335, 199] width 202 height 10
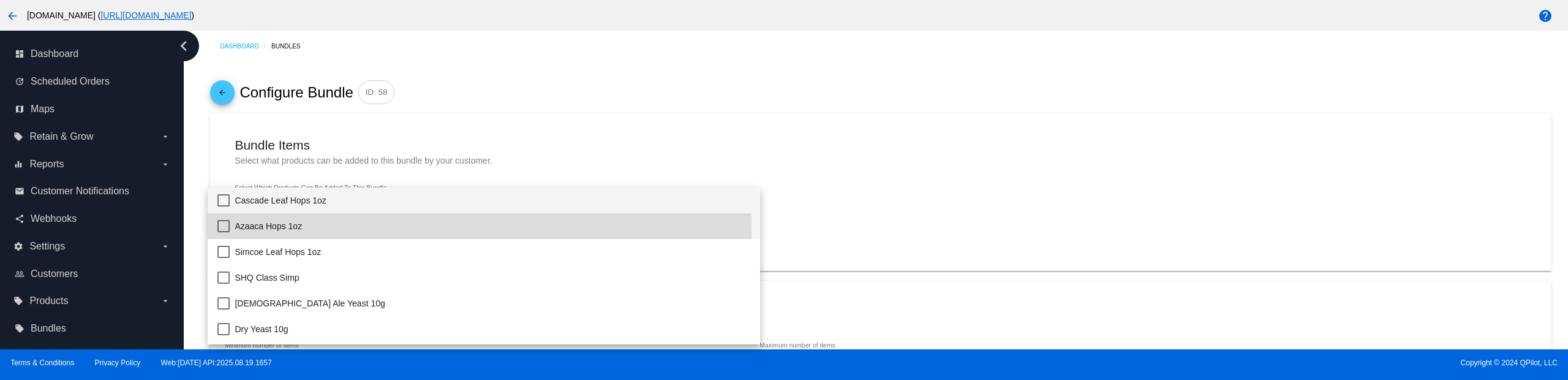
click at [361, 232] on span "Azaaca Hops 1oz" at bounding box center [492, 226] width 516 height 26
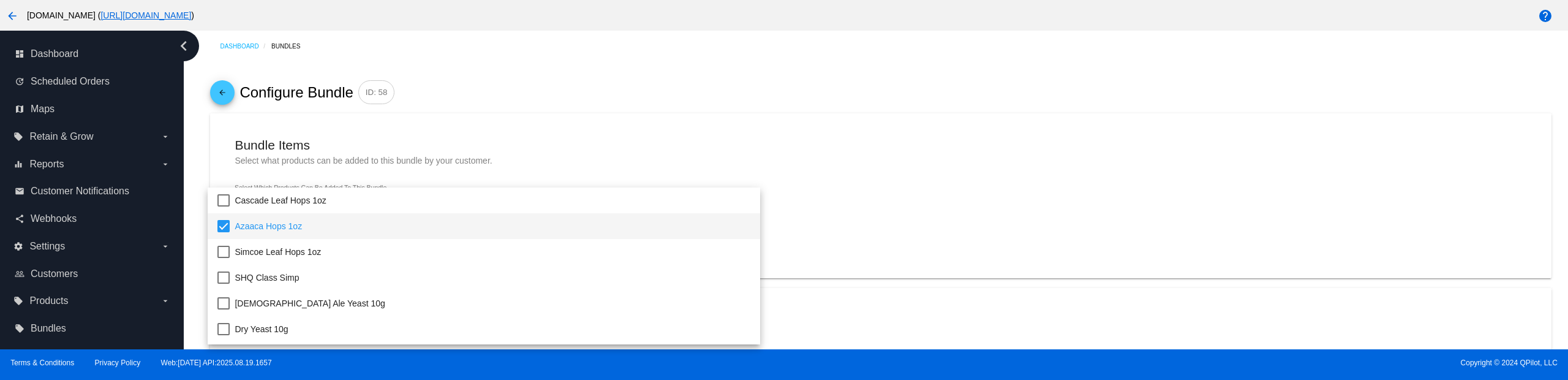
click at [526, 146] on div at bounding box center [784, 190] width 1568 height 380
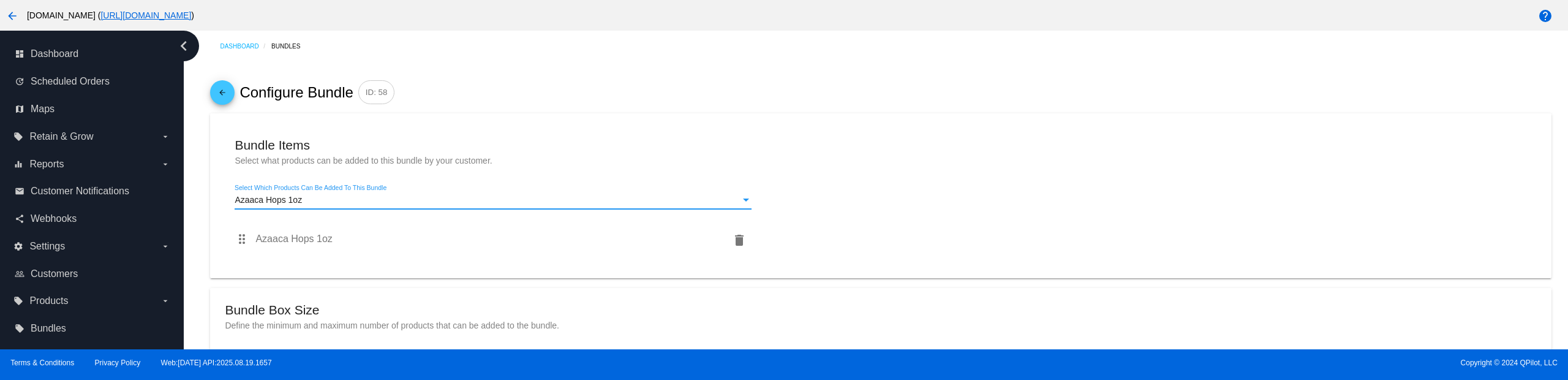
click at [454, 200] on div "Azaaca Hops 1oz" at bounding box center [488, 200] width 506 height 10
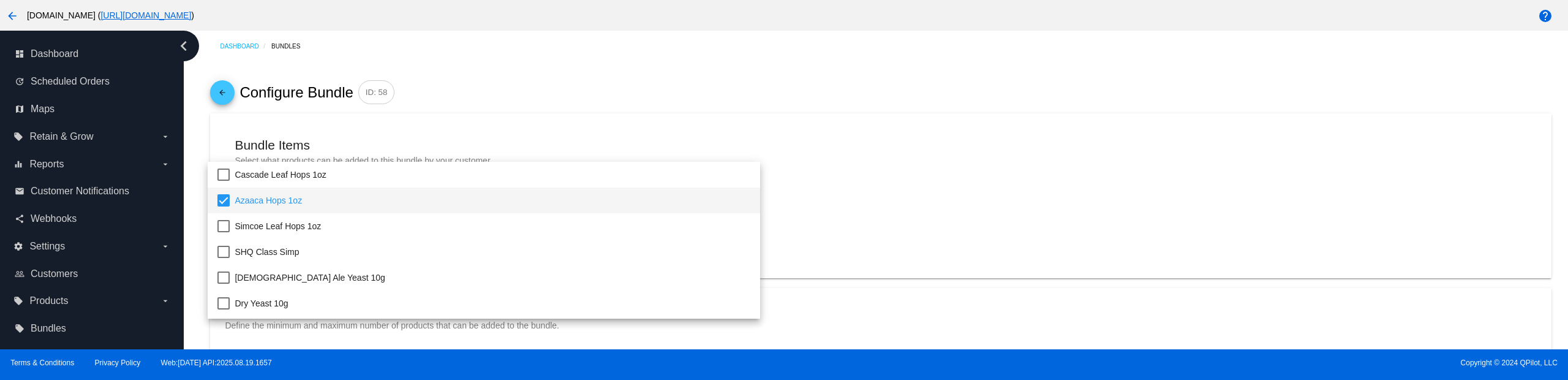
click at [500, 122] on div at bounding box center [784, 190] width 1568 height 380
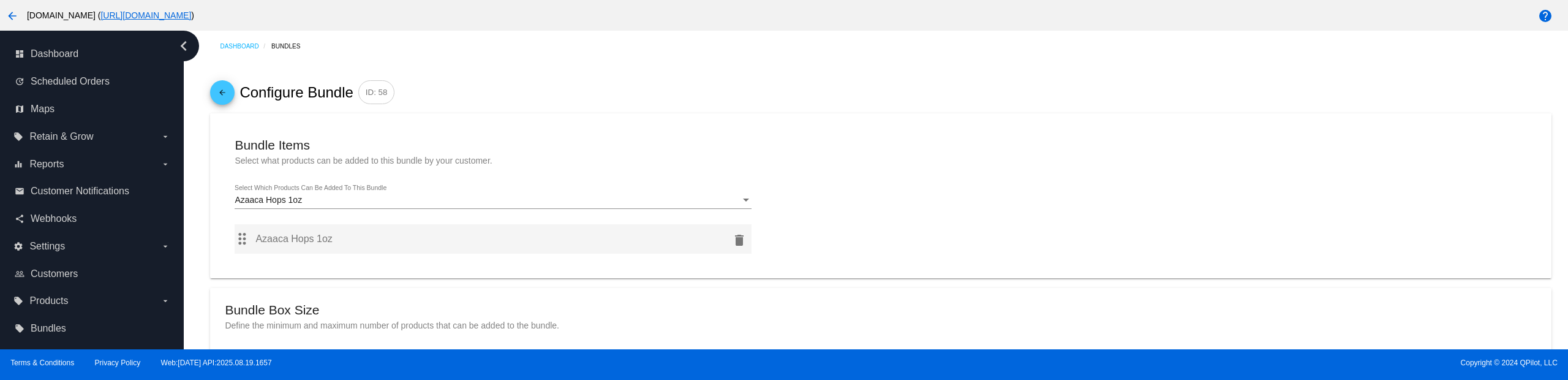
click at [743, 238] on button "delete" at bounding box center [739, 238] width 24 height 24
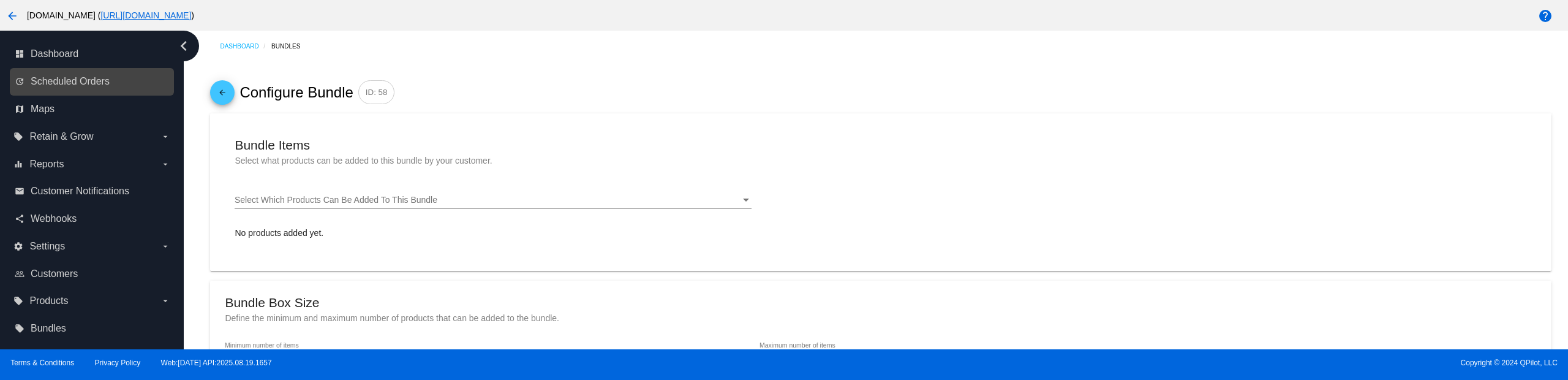
click at [94, 89] on link "update Scheduled Orders" at bounding box center [92, 81] width 156 height 20
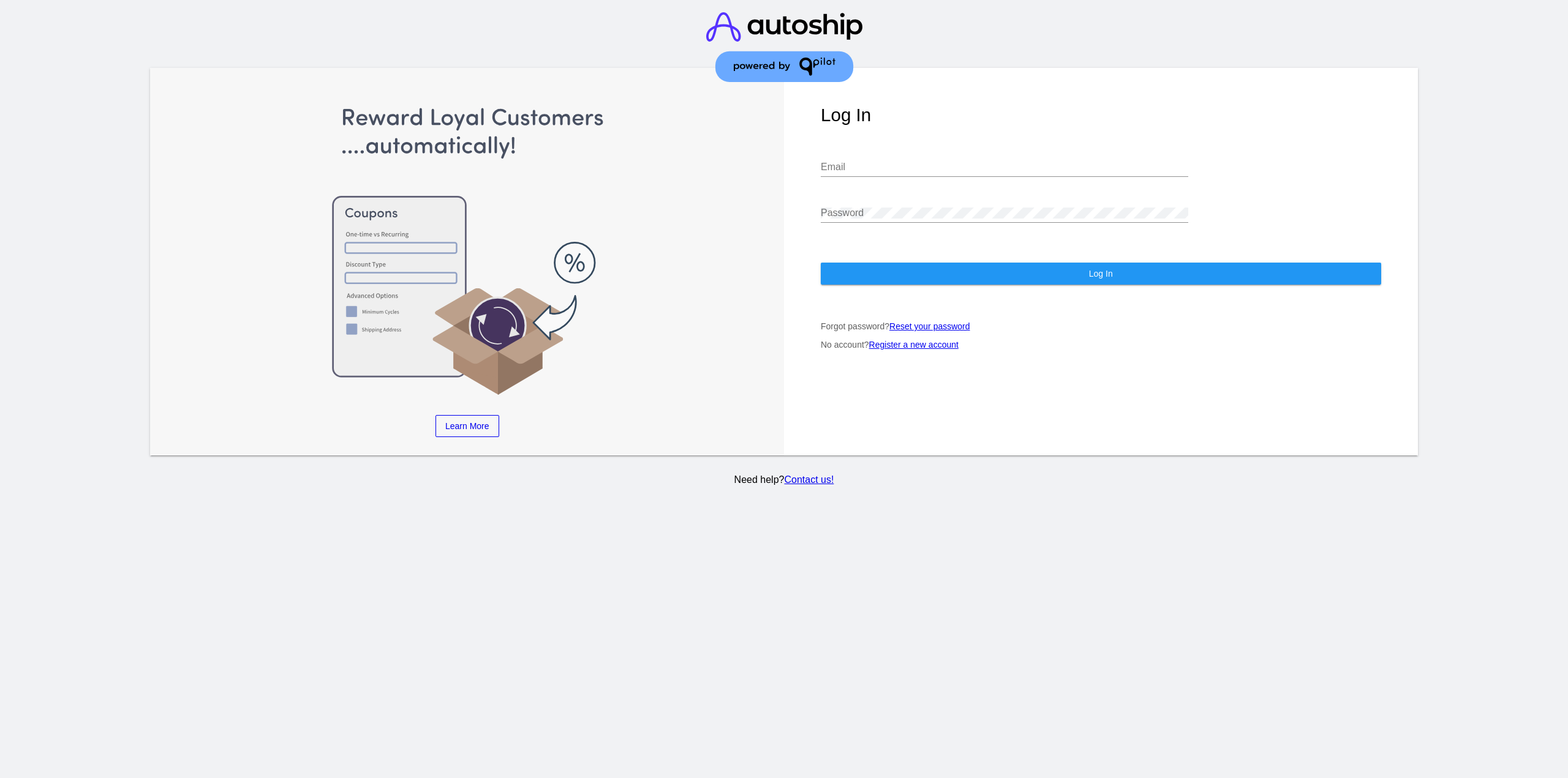
click at [925, 206] on div "Password" at bounding box center [1005, 209] width 367 height 28
click at [996, 171] on input "Email" at bounding box center [1005, 167] width 367 height 11
paste input "[EMAIL_ADDRESS][DOMAIN_NAME]"
type input "[EMAIL_ADDRESS][DOMAIN_NAME]"
drag, startPoint x: 1088, startPoint y: 277, endPoint x: 1080, endPoint y: 277, distance: 8.0
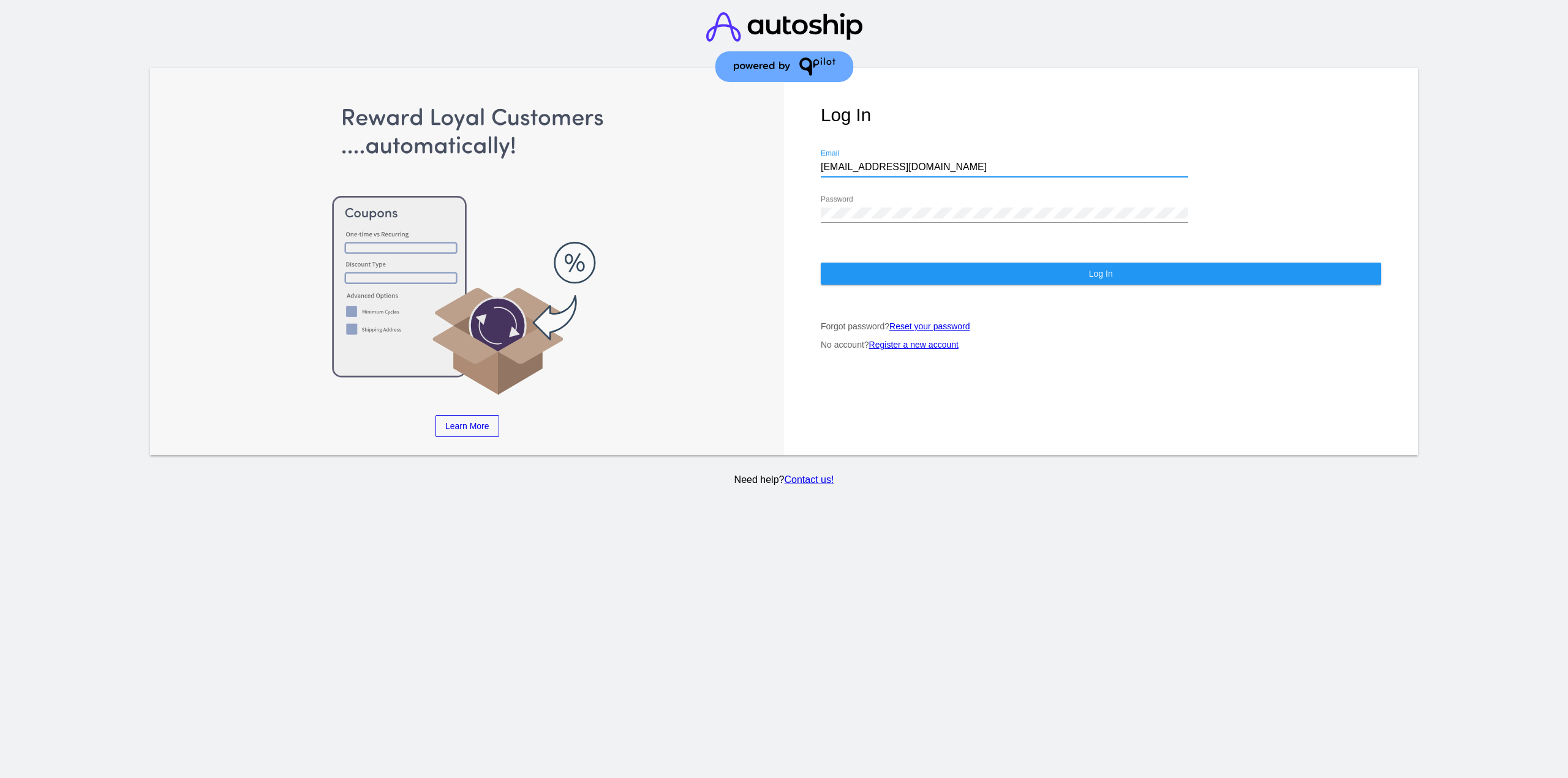
click at [1088, 277] on button "Log In" at bounding box center [1101, 274] width 561 height 22
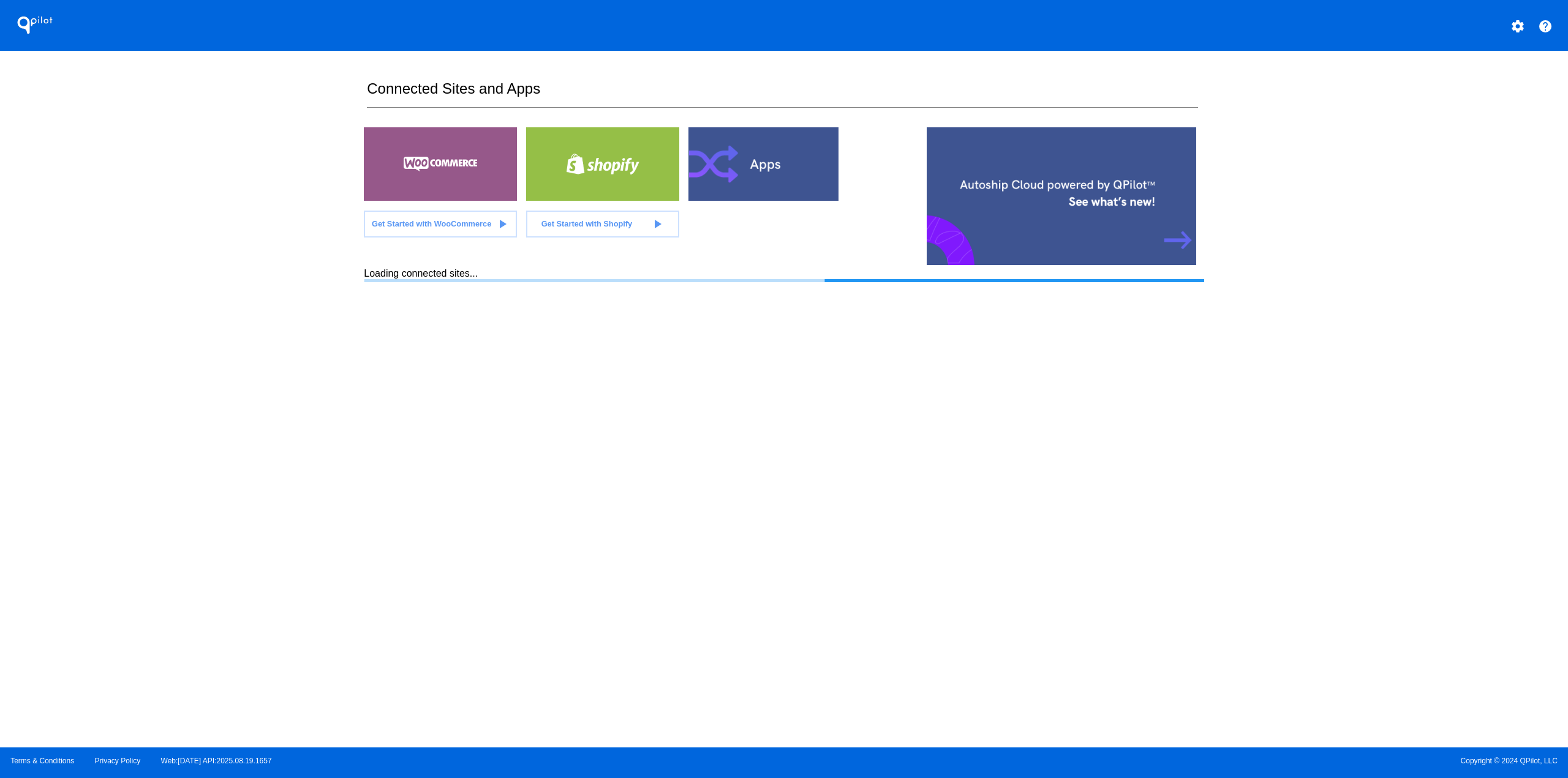
click at [456, 155] on div at bounding box center [440, 164] width 153 height 73
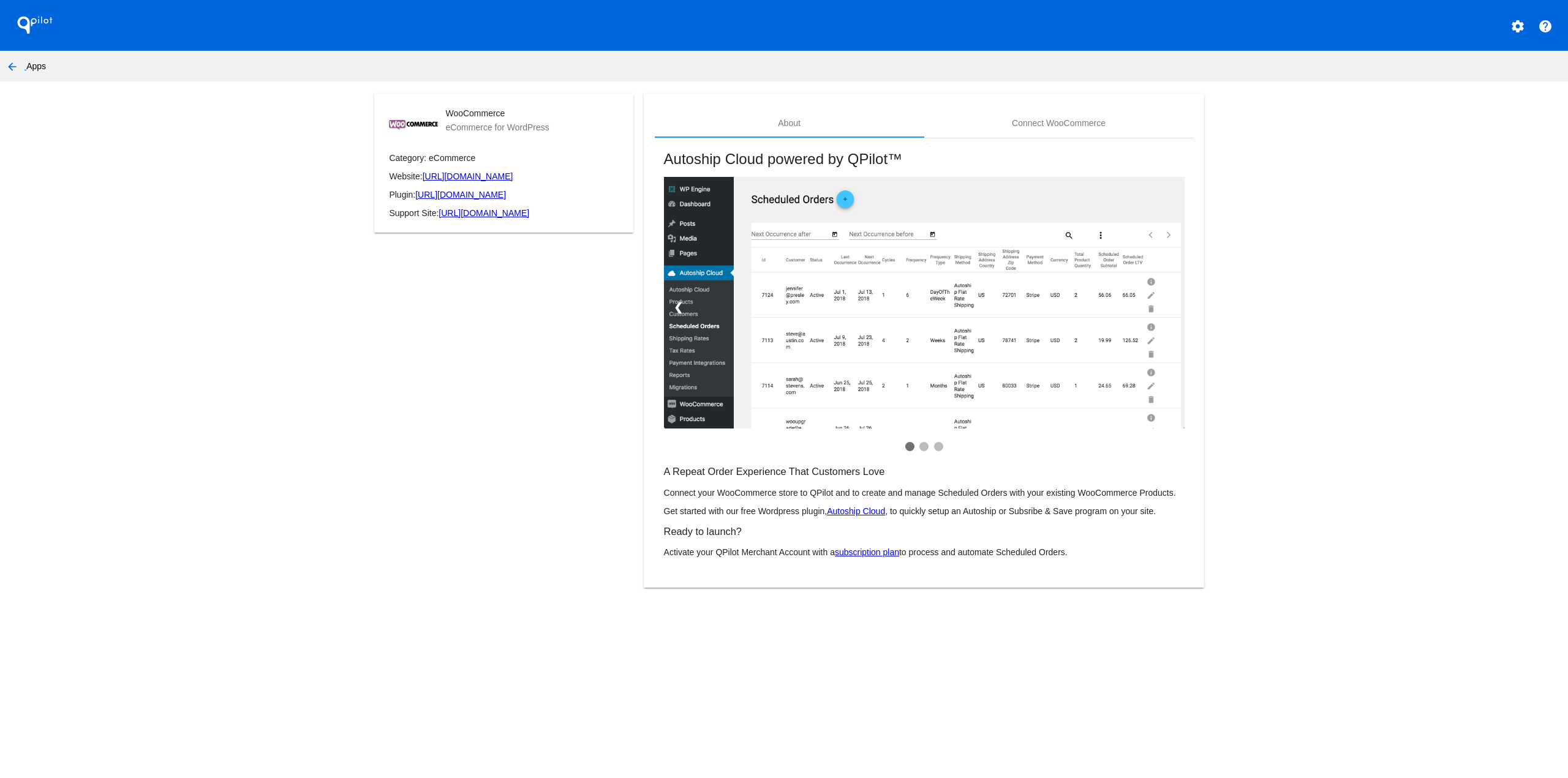
click at [13, 66] on mat-icon "arrow_back" at bounding box center [12, 67] width 14 height 14
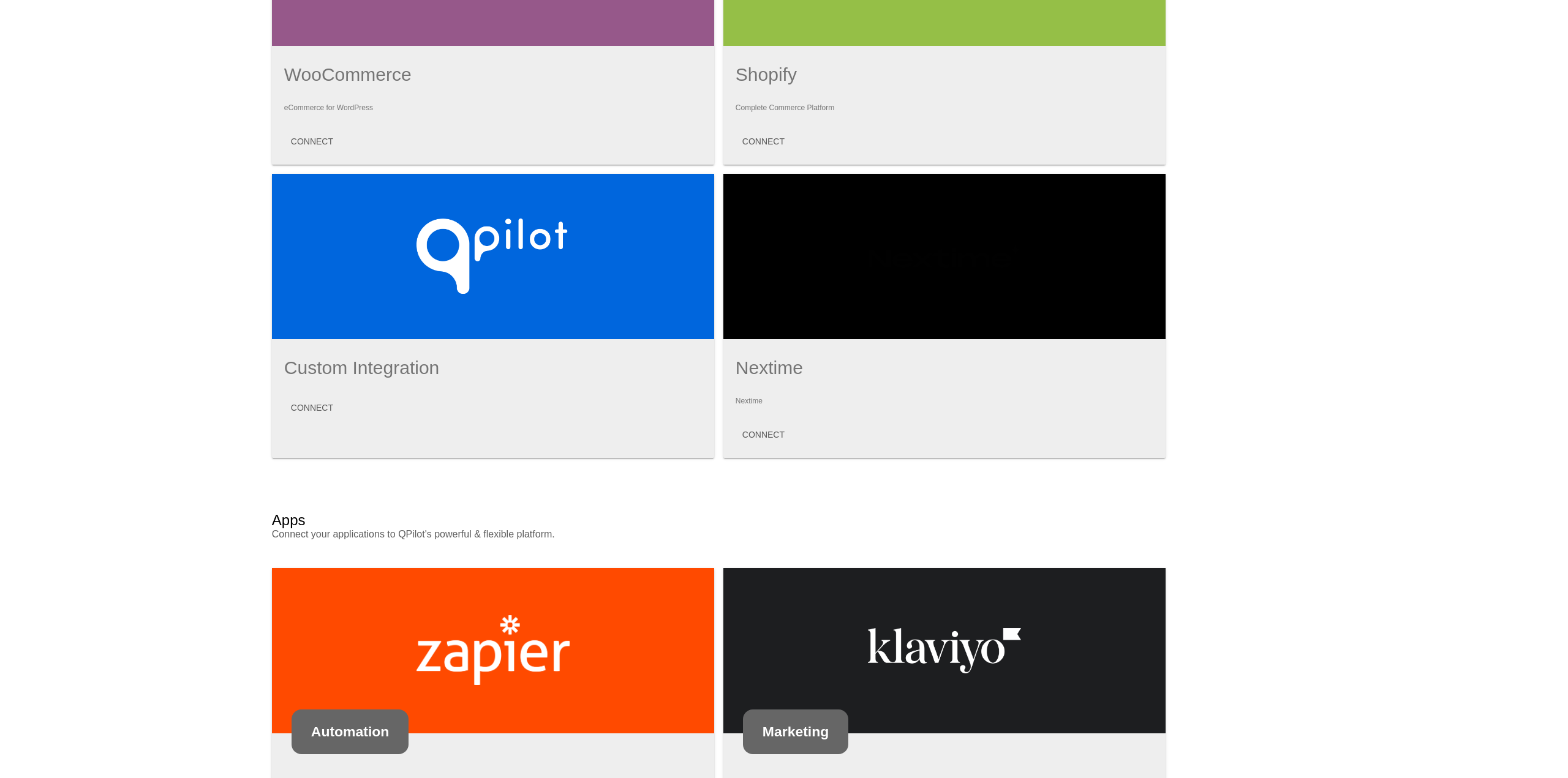
scroll to position [307, 0]
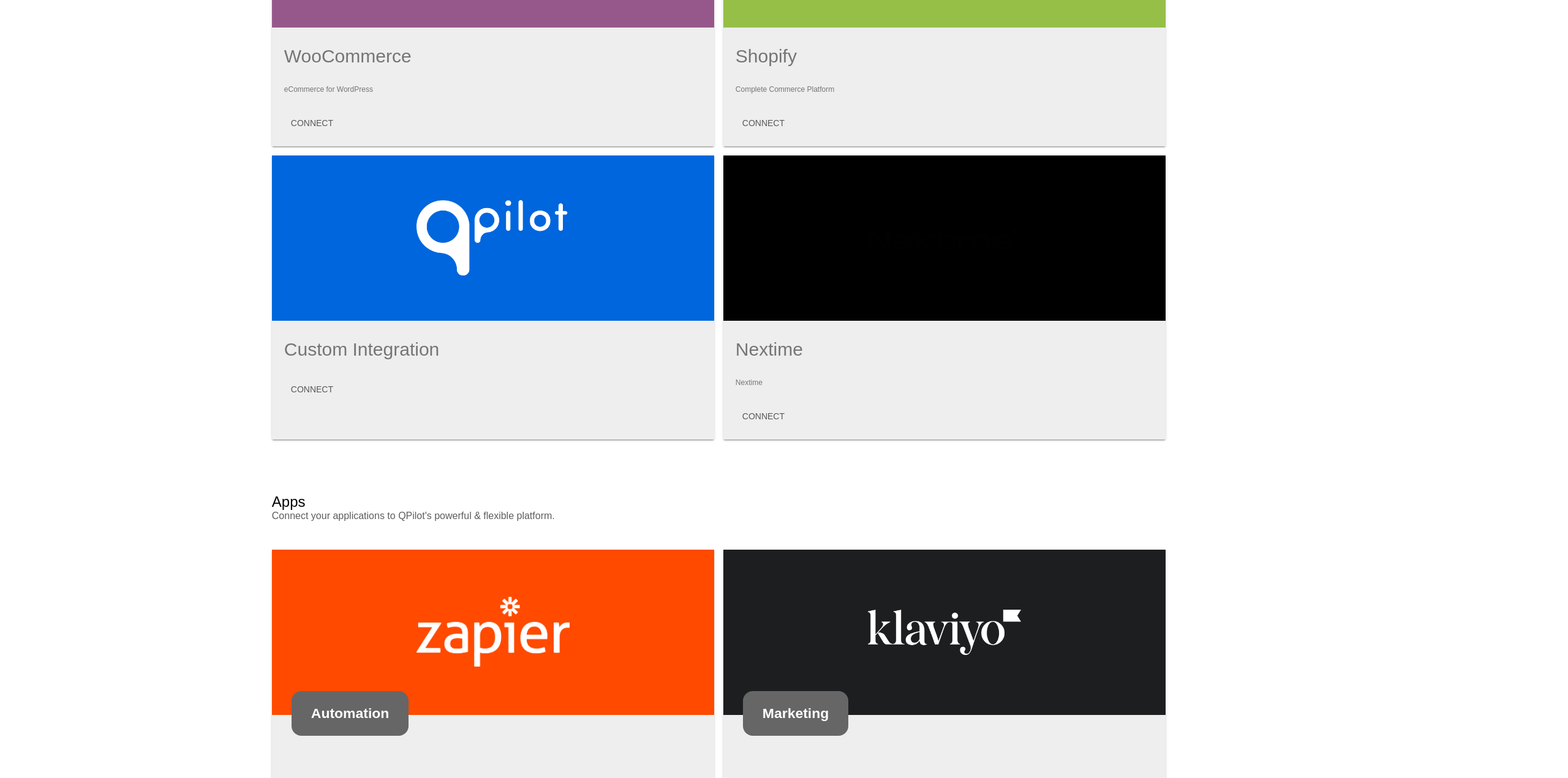
click at [772, 291] on div at bounding box center [944, 239] width 442 height 166
click at [771, 410] on button "CONNECT" at bounding box center [763, 416] width 62 height 22
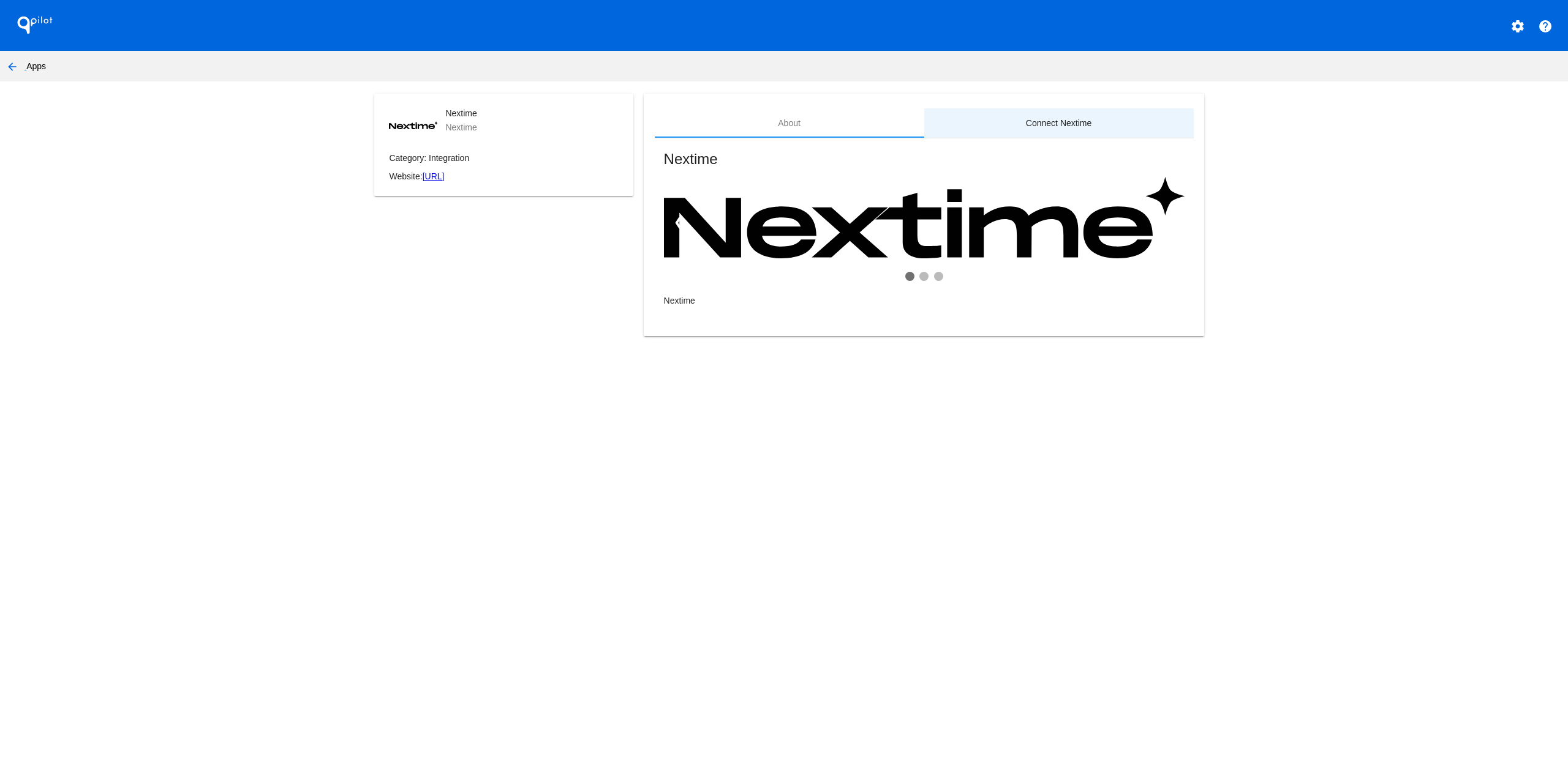
click at [1039, 132] on div "Connect Nextime" at bounding box center [1059, 123] width 269 height 29
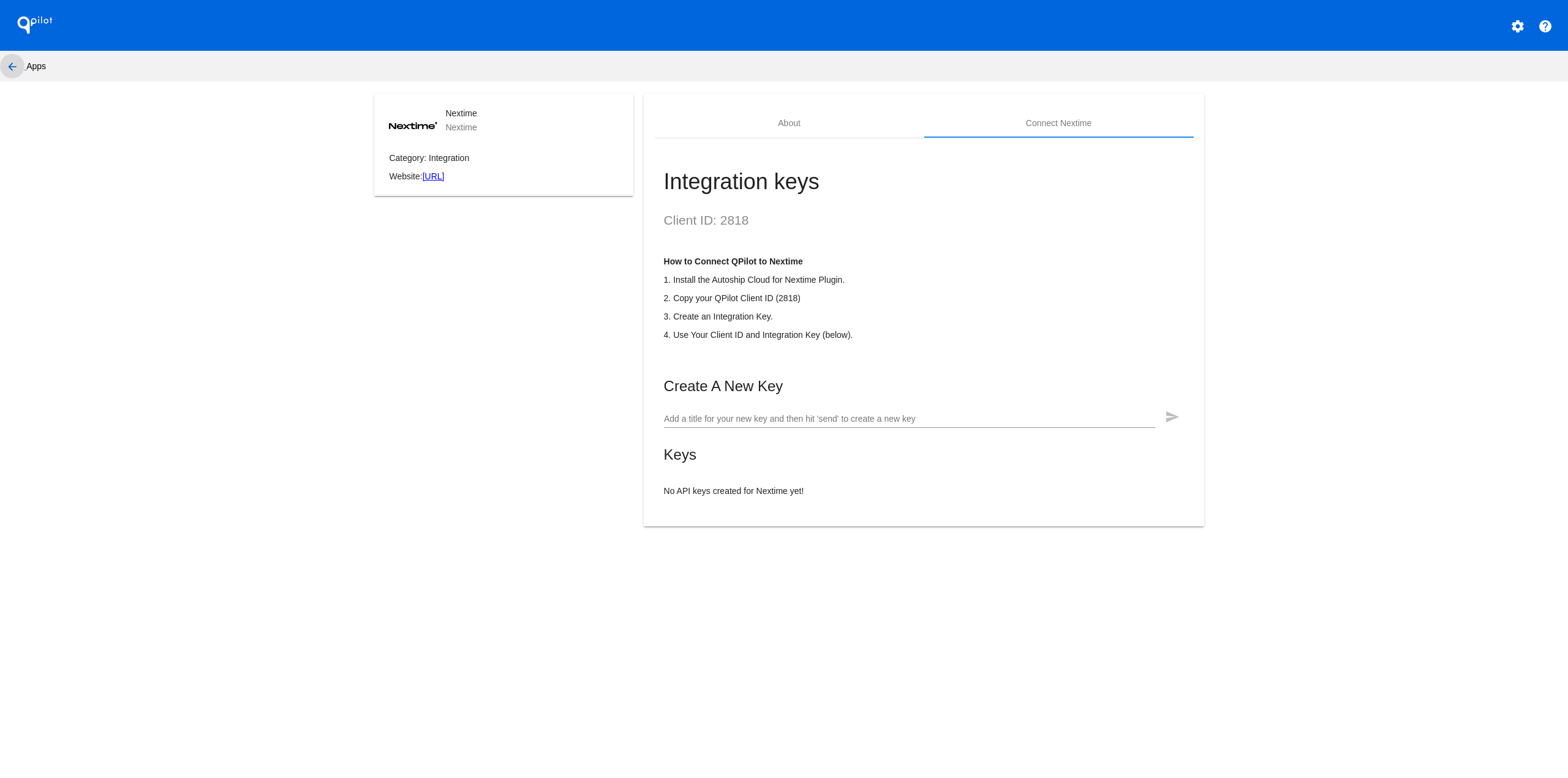
click at [11, 74] on mat-icon "arrow_back" at bounding box center [12, 67] width 14 height 14
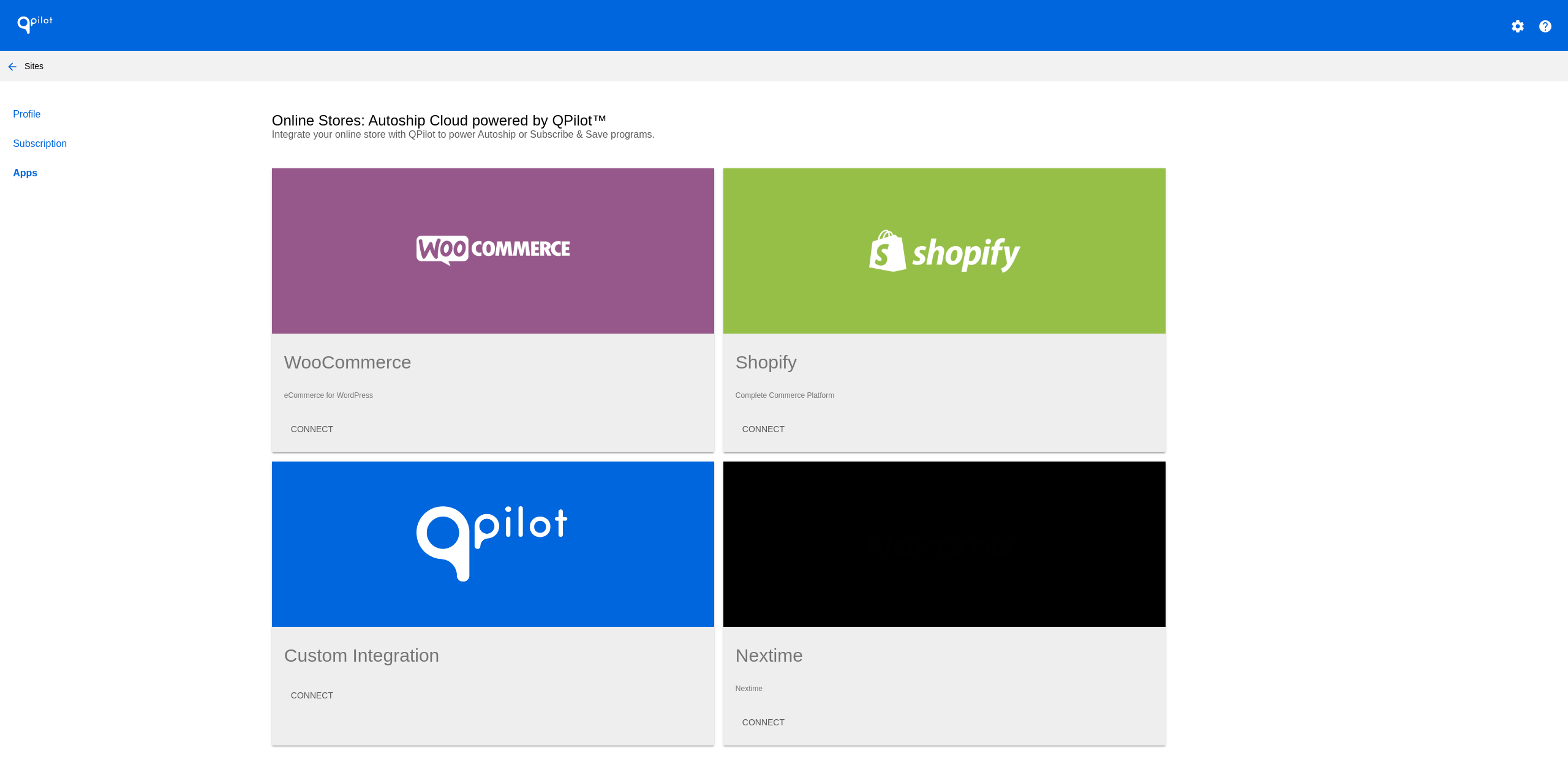
drag, startPoint x: 29, startPoint y: 60, endPoint x: 20, endPoint y: 62, distance: 9.2
click at [29, 60] on nav "arrow_back Sites" at bounding box center [784, 66] width 1568 height 30
click at [12, 65] on mat-icon "arrow_back" at bounding box center [12, 67] width 14 height 14
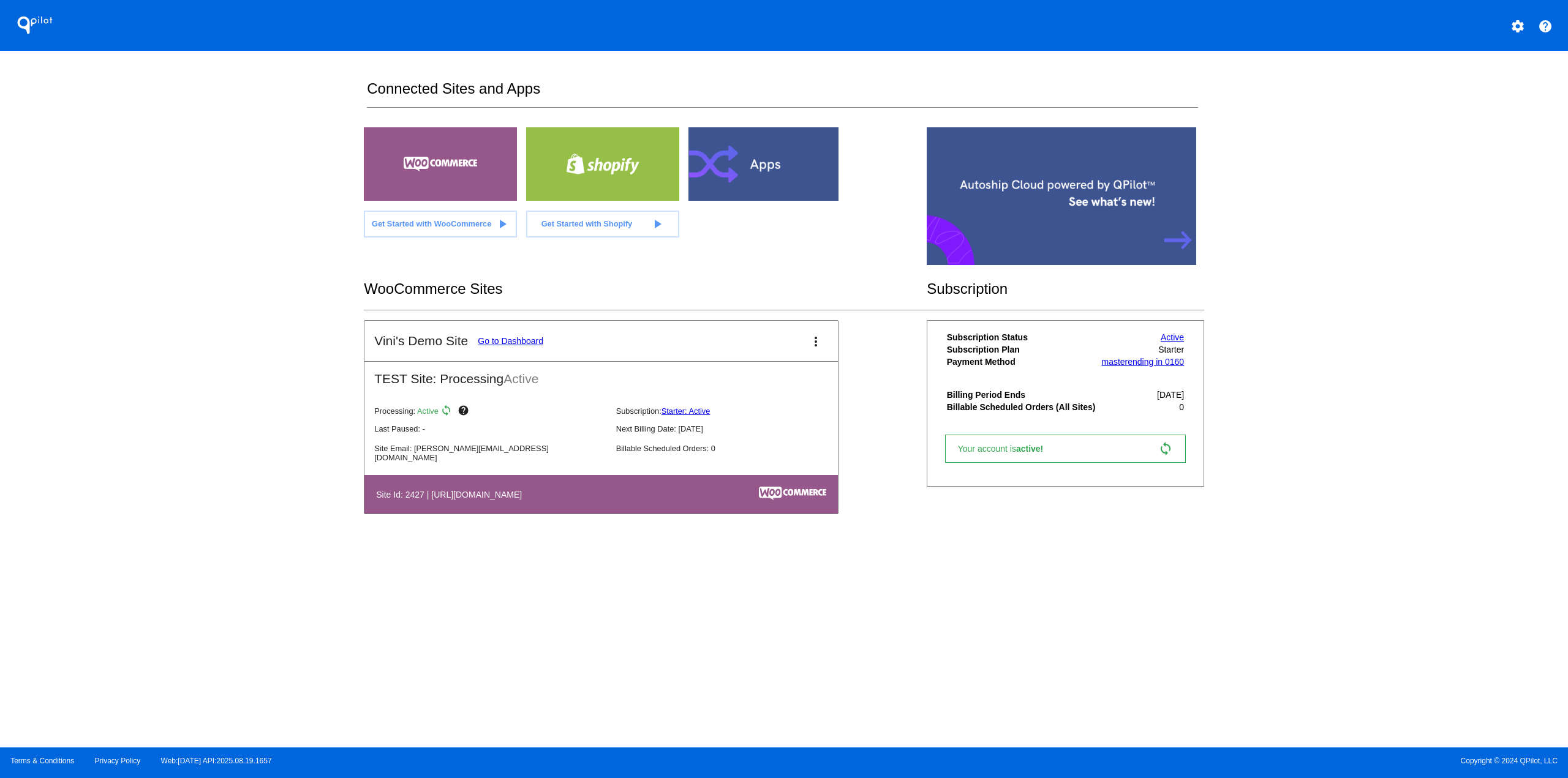
click at [513, 340] on link "Go to Dashboard" at bounding box center [511, 340] width 66 height 10
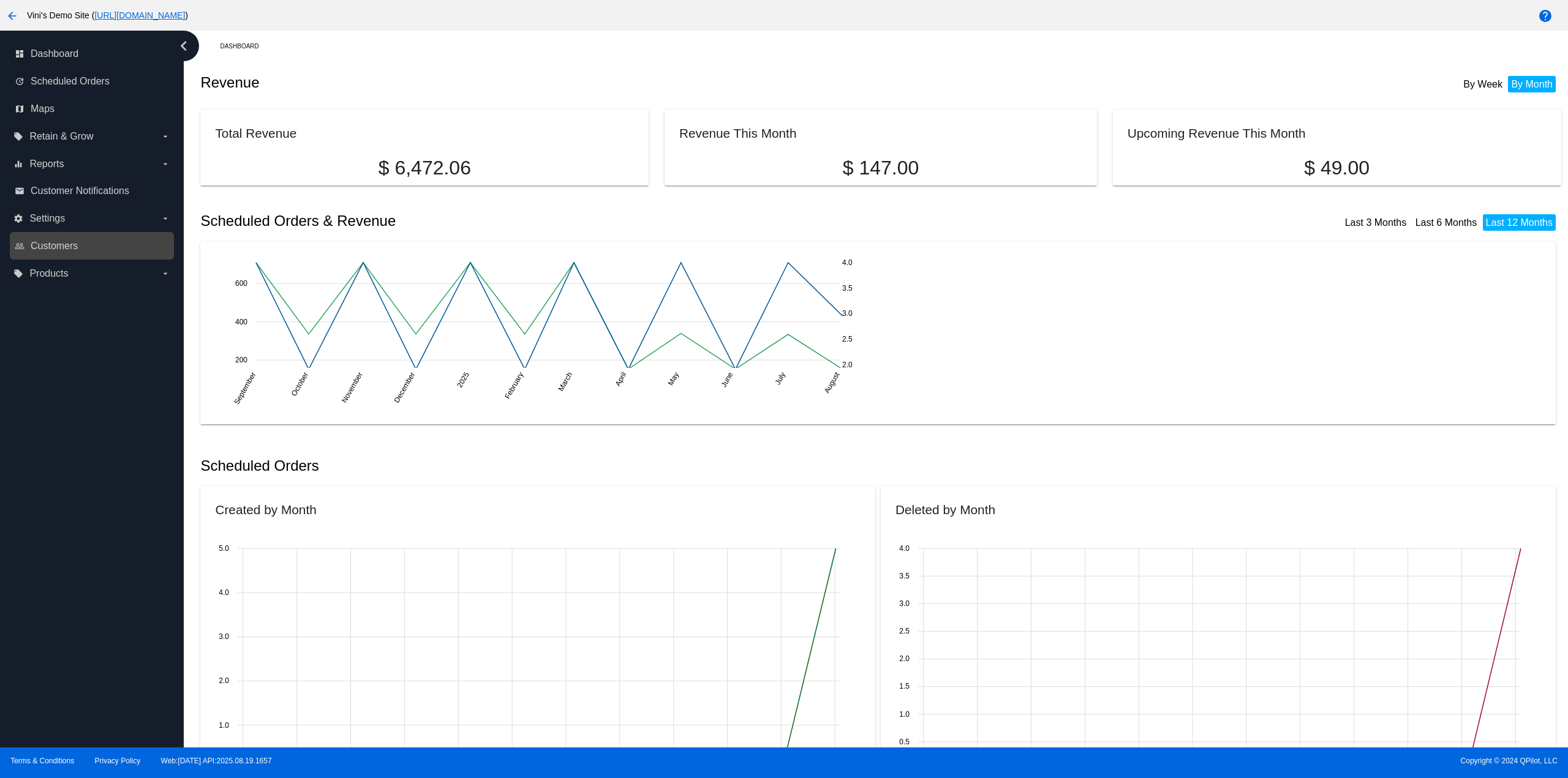
click at [79, 239] on link "people_outline Customers" at bounding box center [92, 246] width 156 height 20
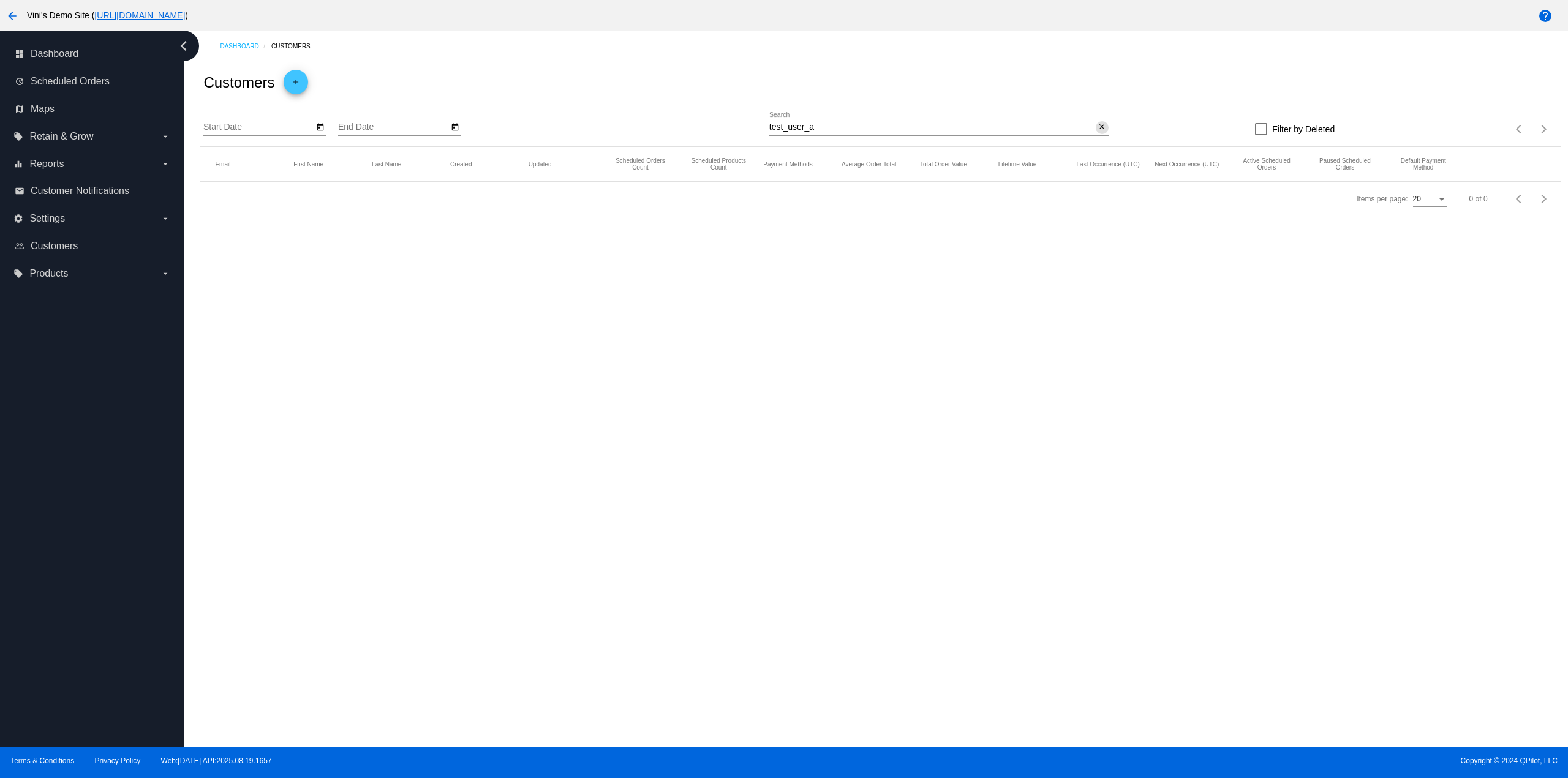
drag, startPoint x: 1108, startPoint y: 122, endPoint x: 1103, endPoint y: 127, distance: 7.1
click at [1107, 122] on div "close" at bounding box center [1102, 127] width 12 height 12
drag, startPoint x: 1103, startPoint y: 127, endPoint x: 1117, endPoint y: 107, distance: 24.4
click at [1103, 127] on mat-icon "close" at bounding box center [1102, 127] width 9 height 10
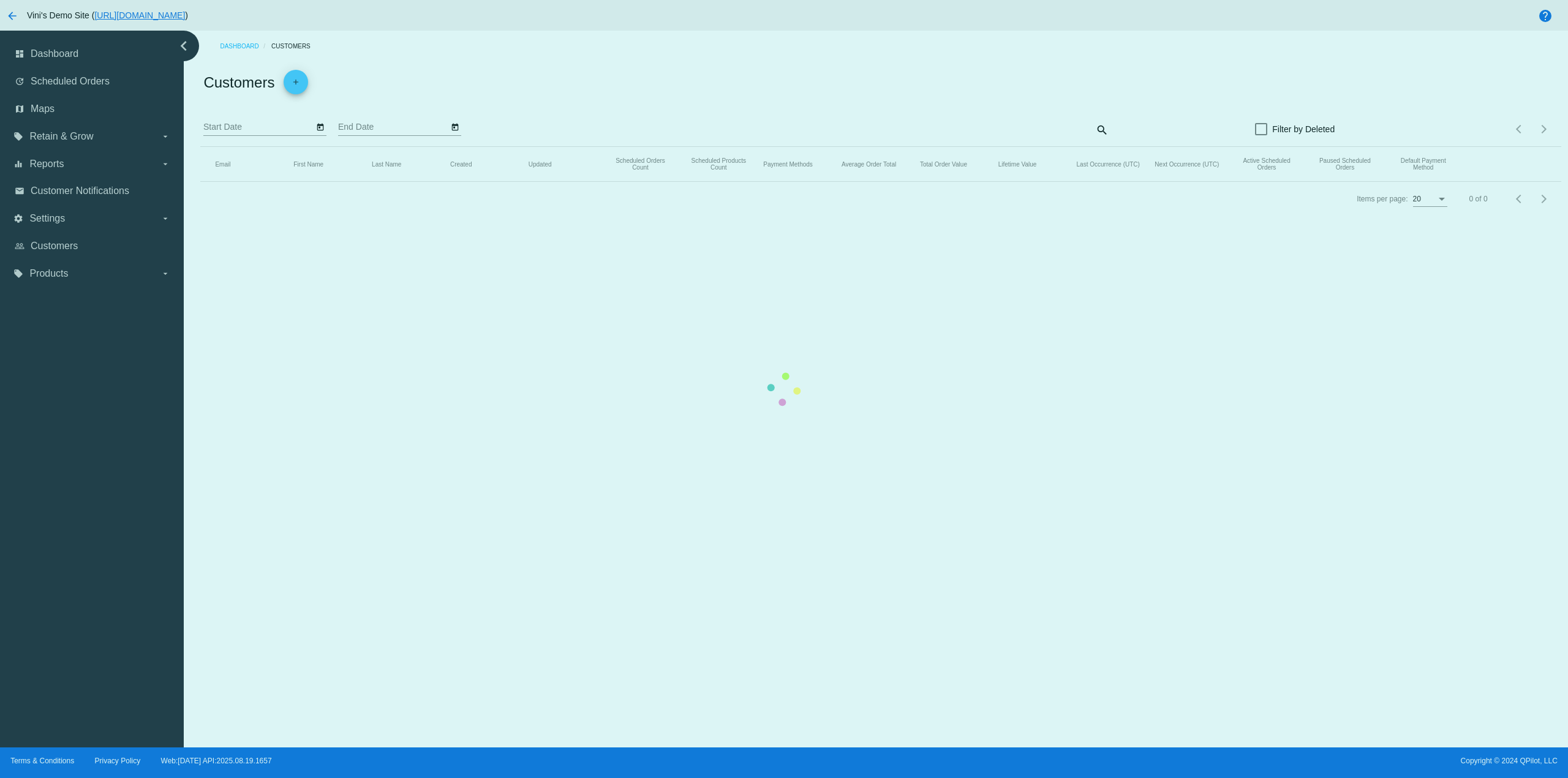
click at [201, 182] on mat-table "Email First Name Last Name Created Updated Scheduled Orders Count Scheduled Pro…" at bounding box center [881, 164] width 1360 height 35
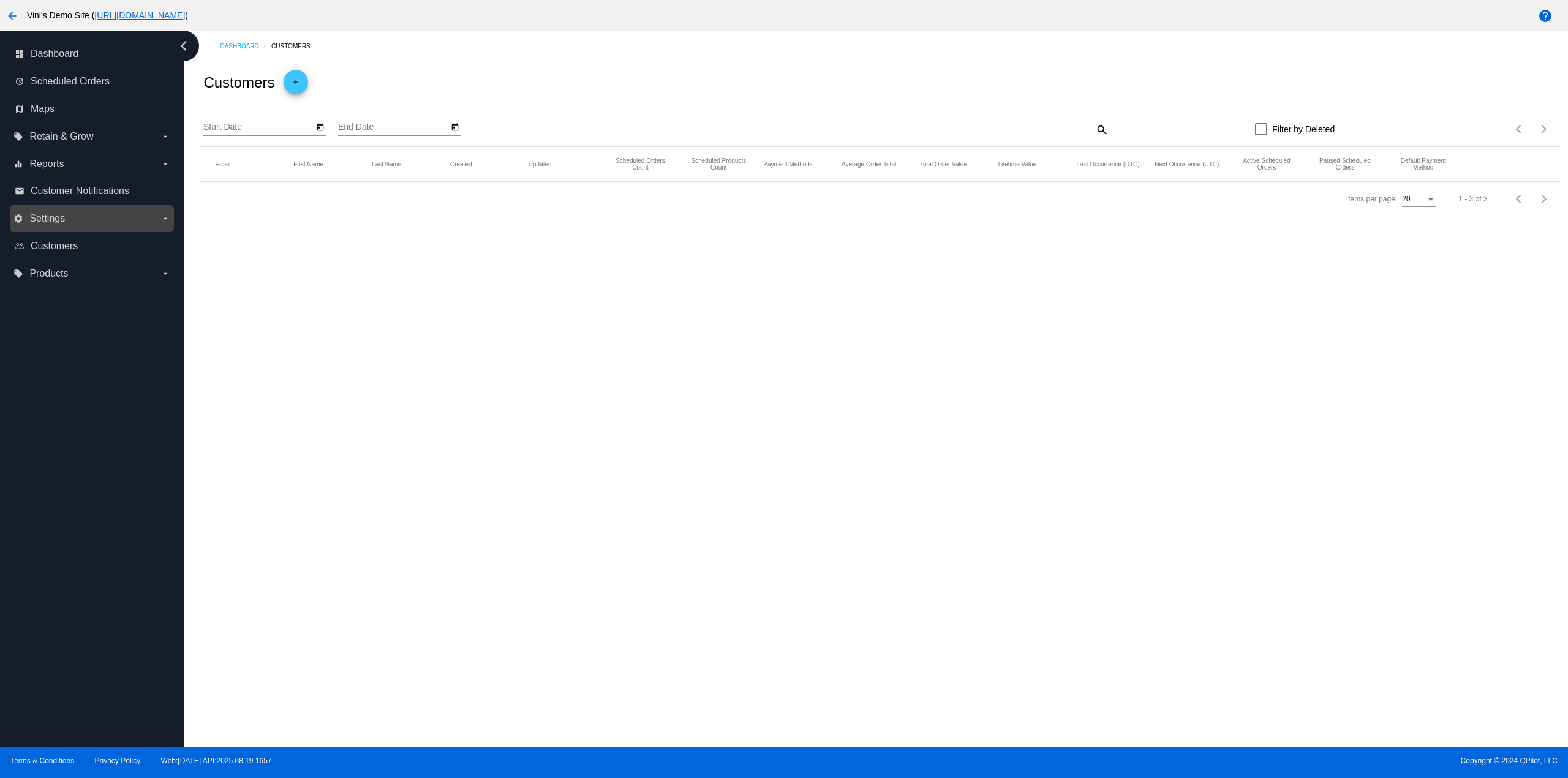
click at [105, 222] on label "settings Settings arrow_drop_down" at bounding box center [91, 218] width 156 height 20
click at [0, 0] on input "settings Settings arrow_drop_down" at bounding box center [0, 0] width 0 height 0
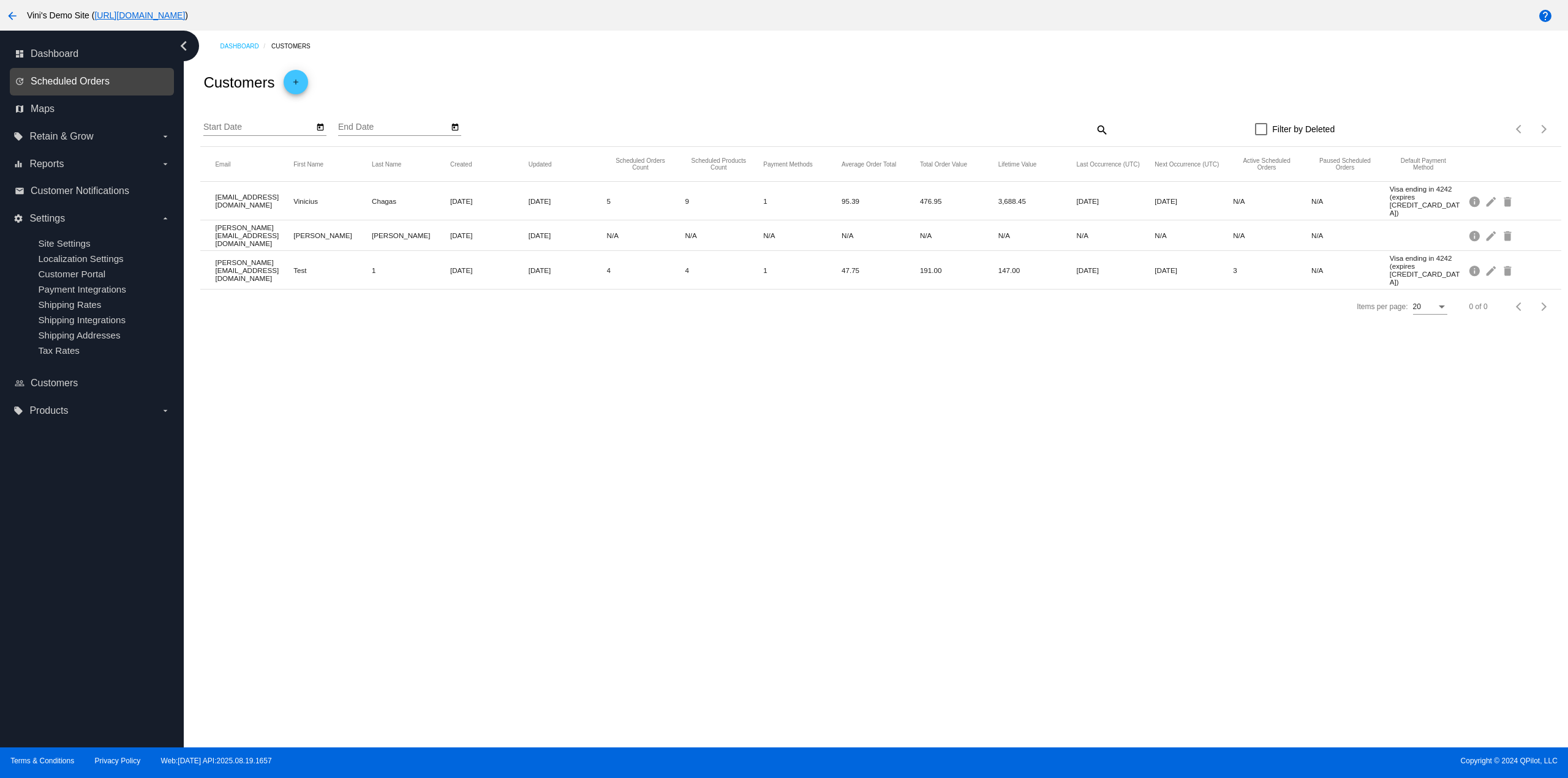
click at [105, 78] on span "Scheduled Orders" at bounding box center [70, 81] width 79 height 11
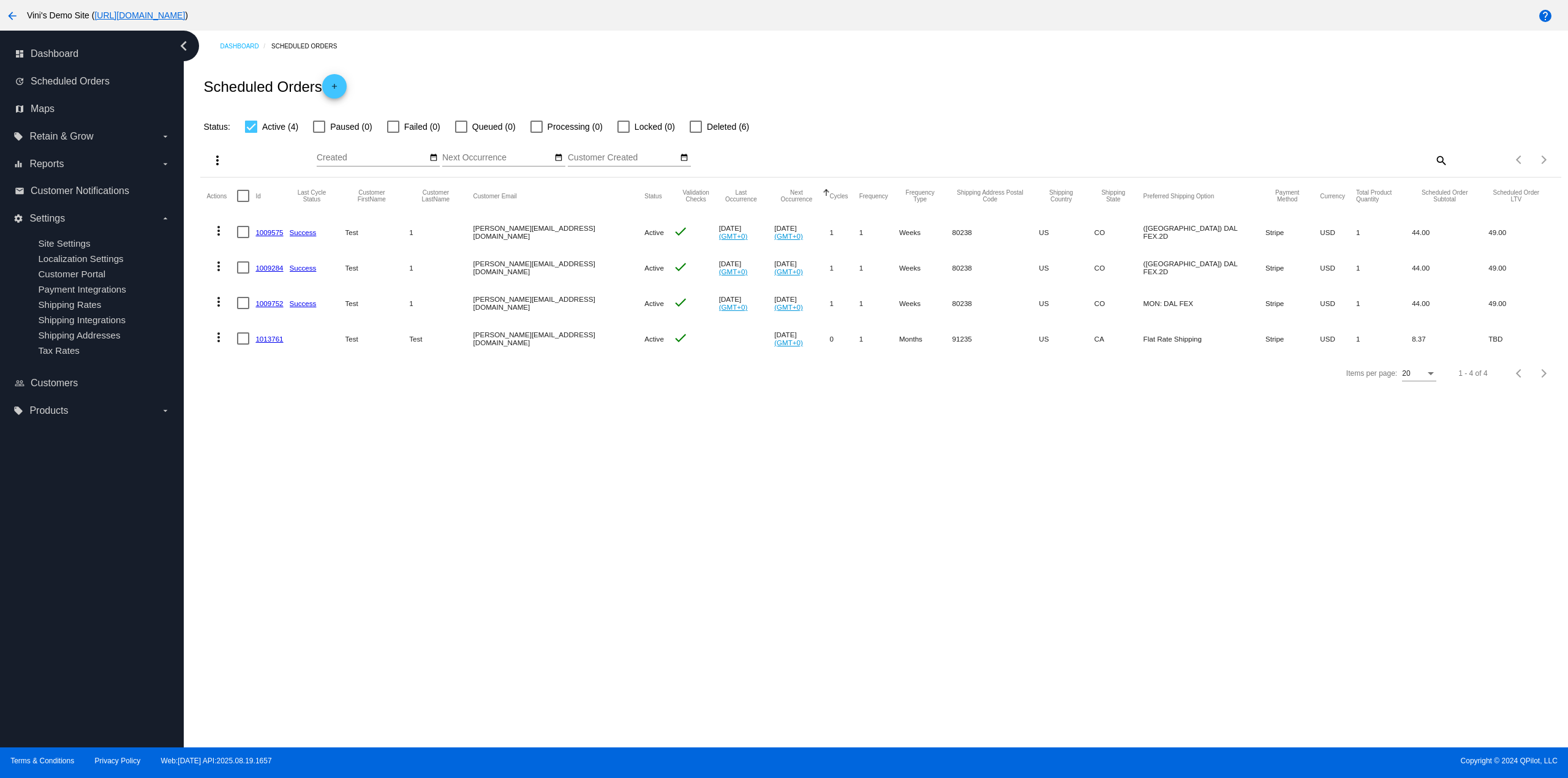
click at [280, 336] on link "1013761" at bounding box center [269, 339] width 28 height 8
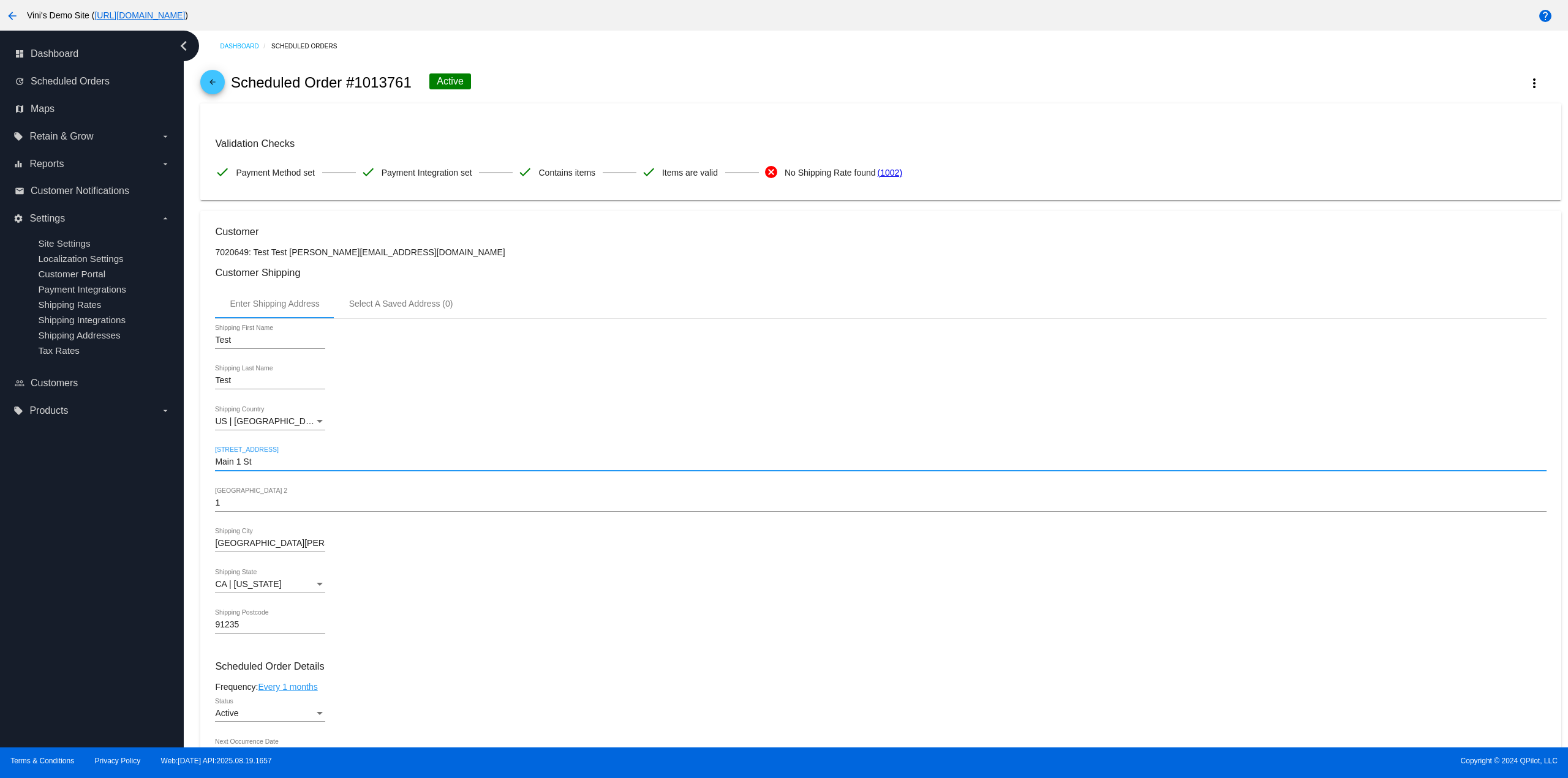
drag, startPoint x: 258, startPoint y: 459, endPoint x: 165, endPoint y: 450, distance: 93.4
click at [170, 450] on div "dashboard Dashboard update Scheduled Orders map Maps local_offer Retain & Grow …" at bounding box center [784, 389] width 1568 height 717
paste input "[STREET_ADDRESS]"
type input "[STREET_ADDRESS]"
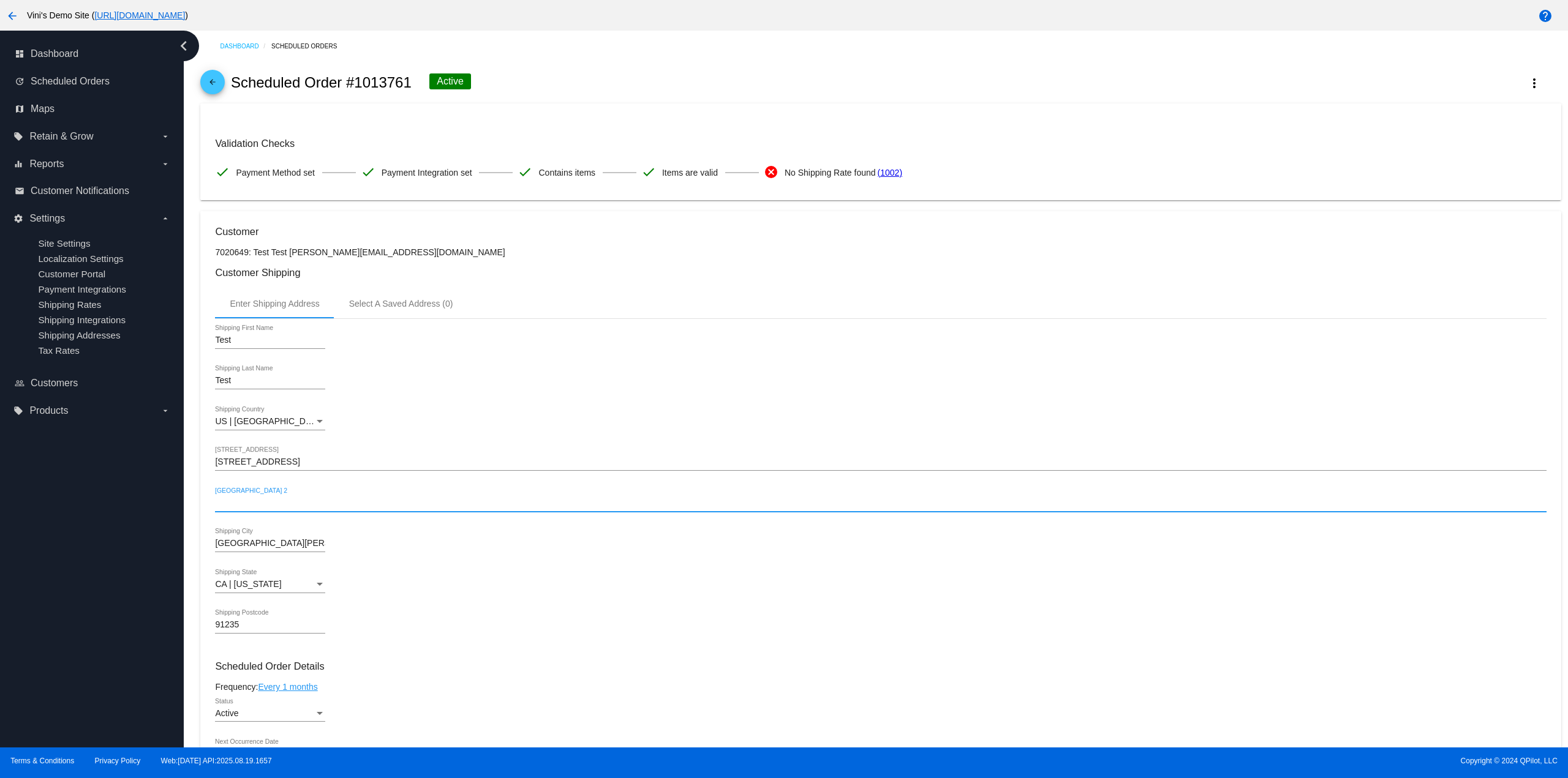
drag, startPoint x: 273, startPoint y: 543, endPoint x: 136, endPoint y: 543, distance: 137.0
click at [146, 543] on div "dashboard Dashboard update Scheduled Orders map Maps local_offer Retain & Grow …" at bounding box center [784, 389] width 1568 height 717
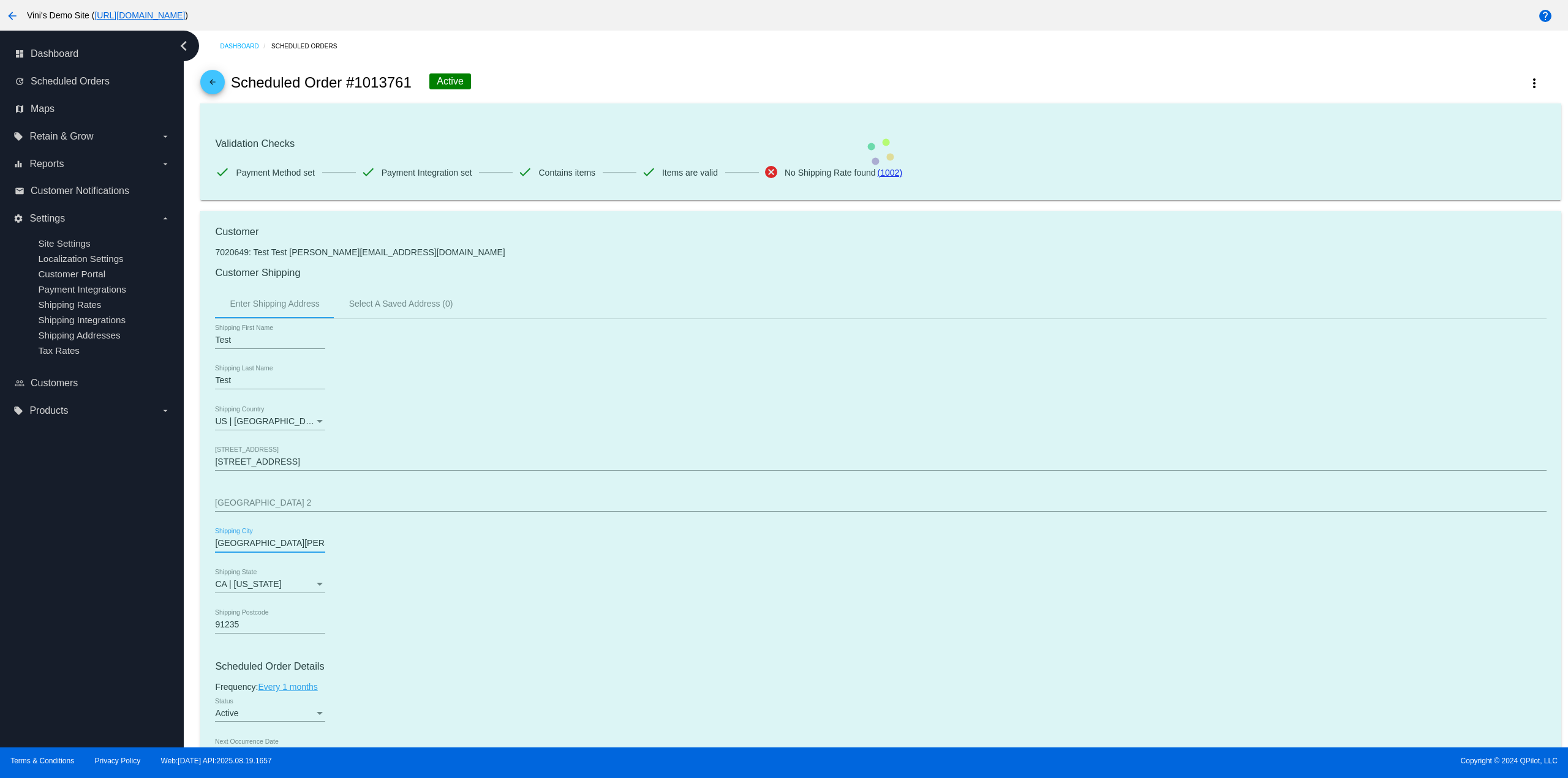
paste input "[GEOGRAPHIC_DATA]"
type input "[GEOGRAPHIC_DATA]"
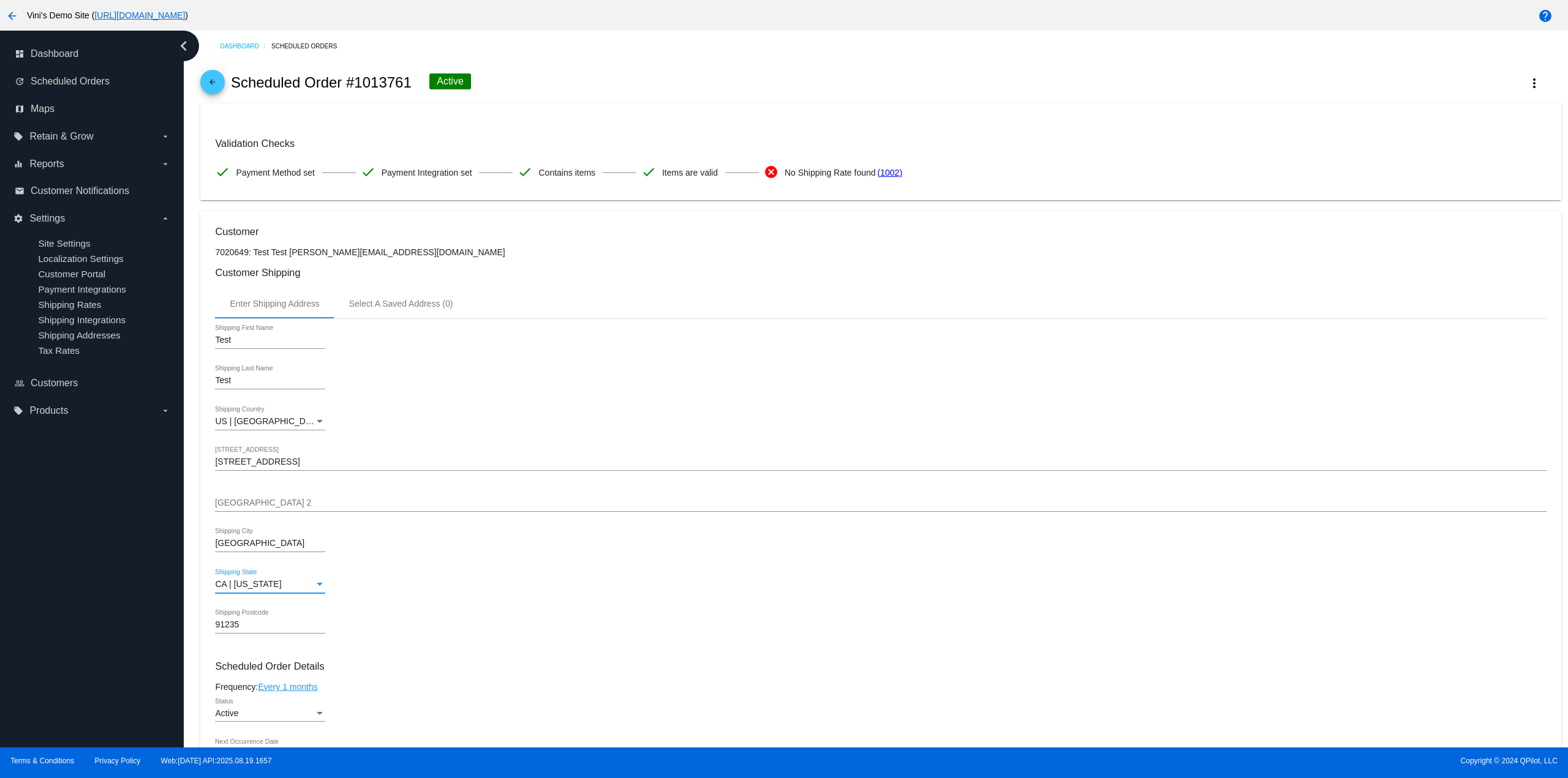
click at [252, 587] on span "CA | [US_STATE]" at bounding box center [248, 584] width 66 height 10
type input "c"
click at [261, 590] on span "CO | [US_STATE]" at bounding box center [296, 585] width 163 height 26
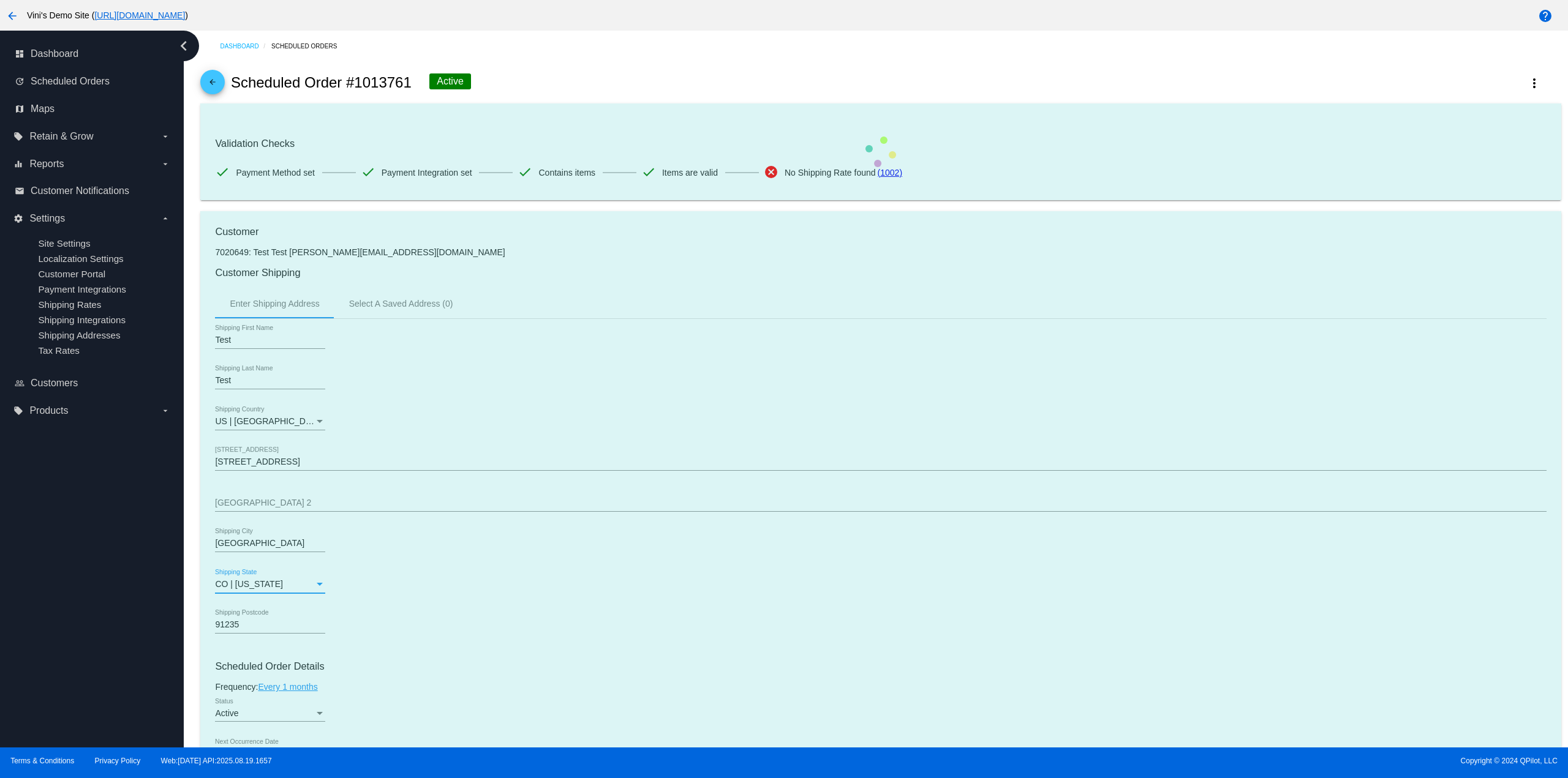
drag, startPoint x: 259, startPoint y: 622, endPoint x: 224, endPoint y: 621, distance: 35.0
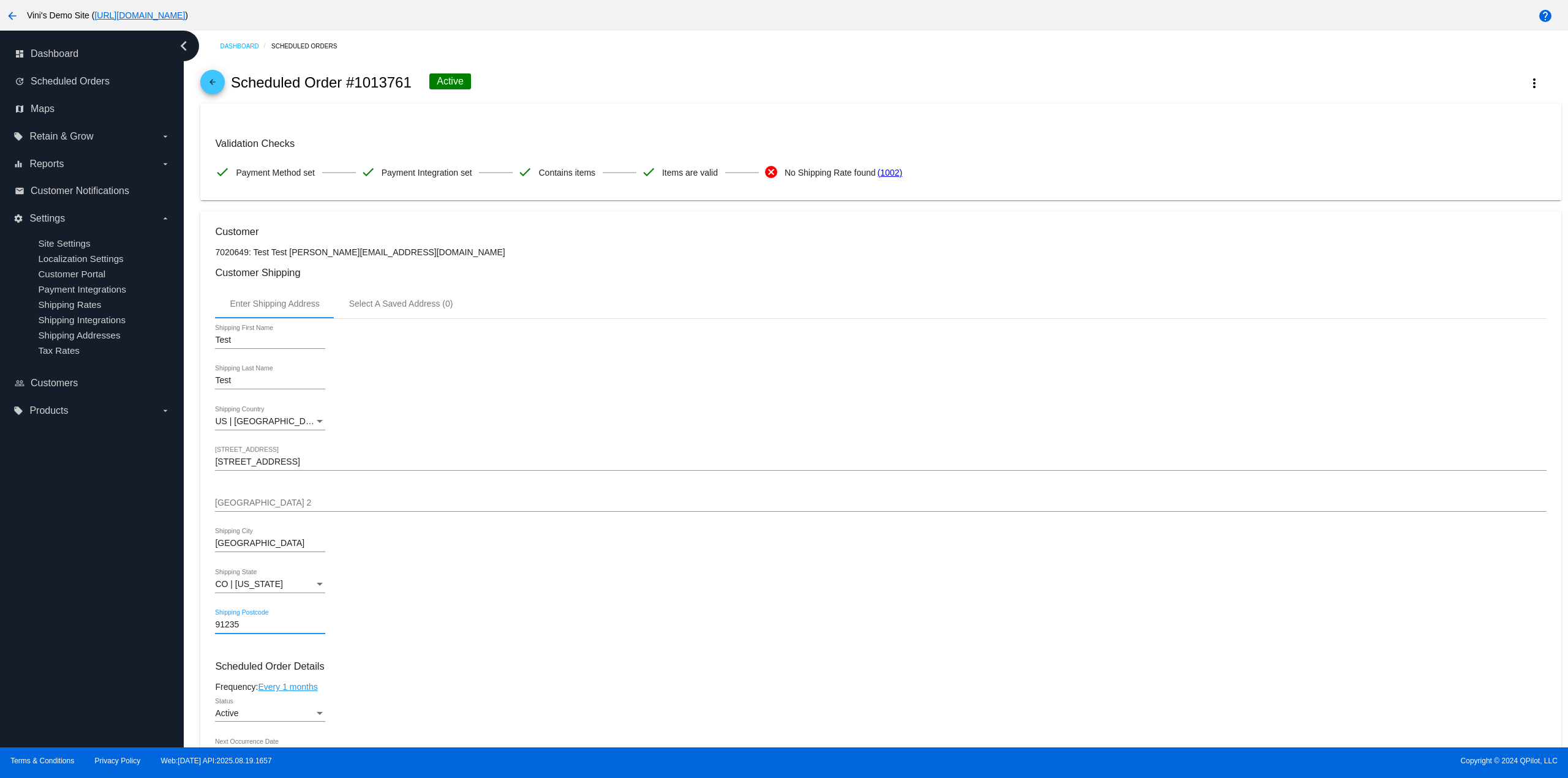
drag, startPoint x: 249, startPoint y: 623, endPoint x: 181, endPoint y: 623, distance: 68.0
click at [181, 623] on div "dashboard Dashboard update Scheduled Orders map Maps local_offer Retain & Grow …" at bounding box center [784, 389] width 1568 height 717
type input "80202"
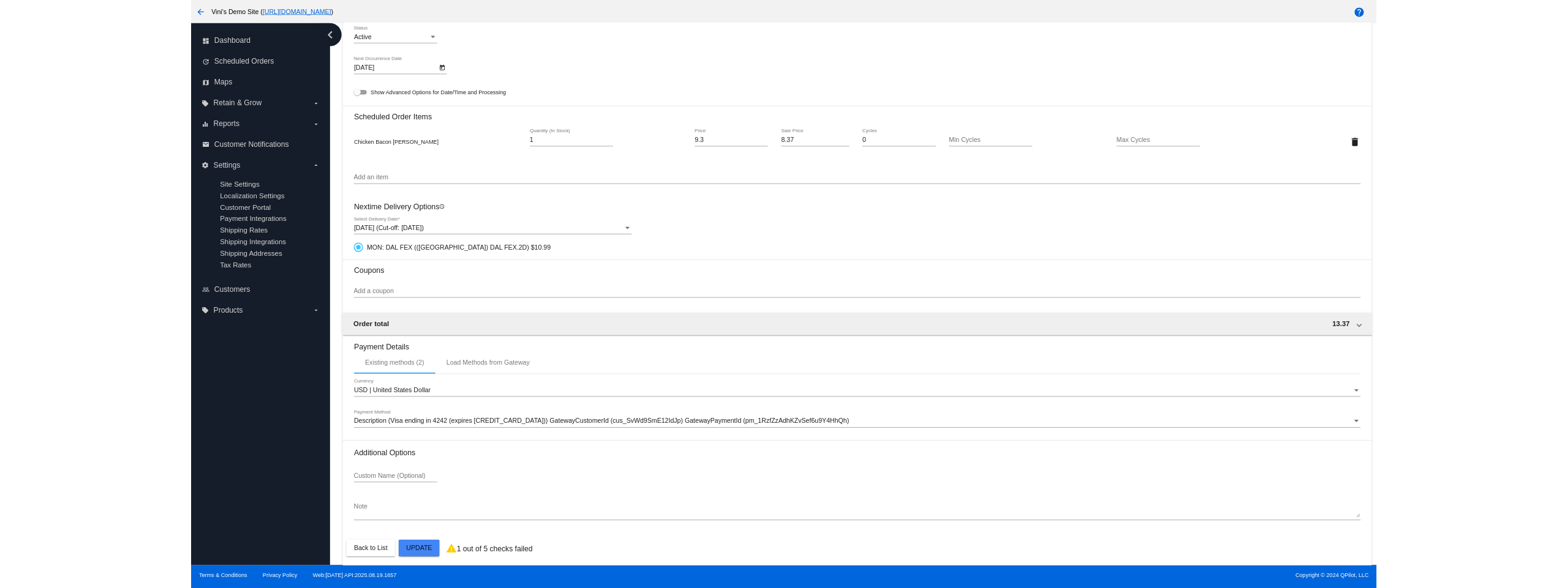
scroll to position [673, 0]
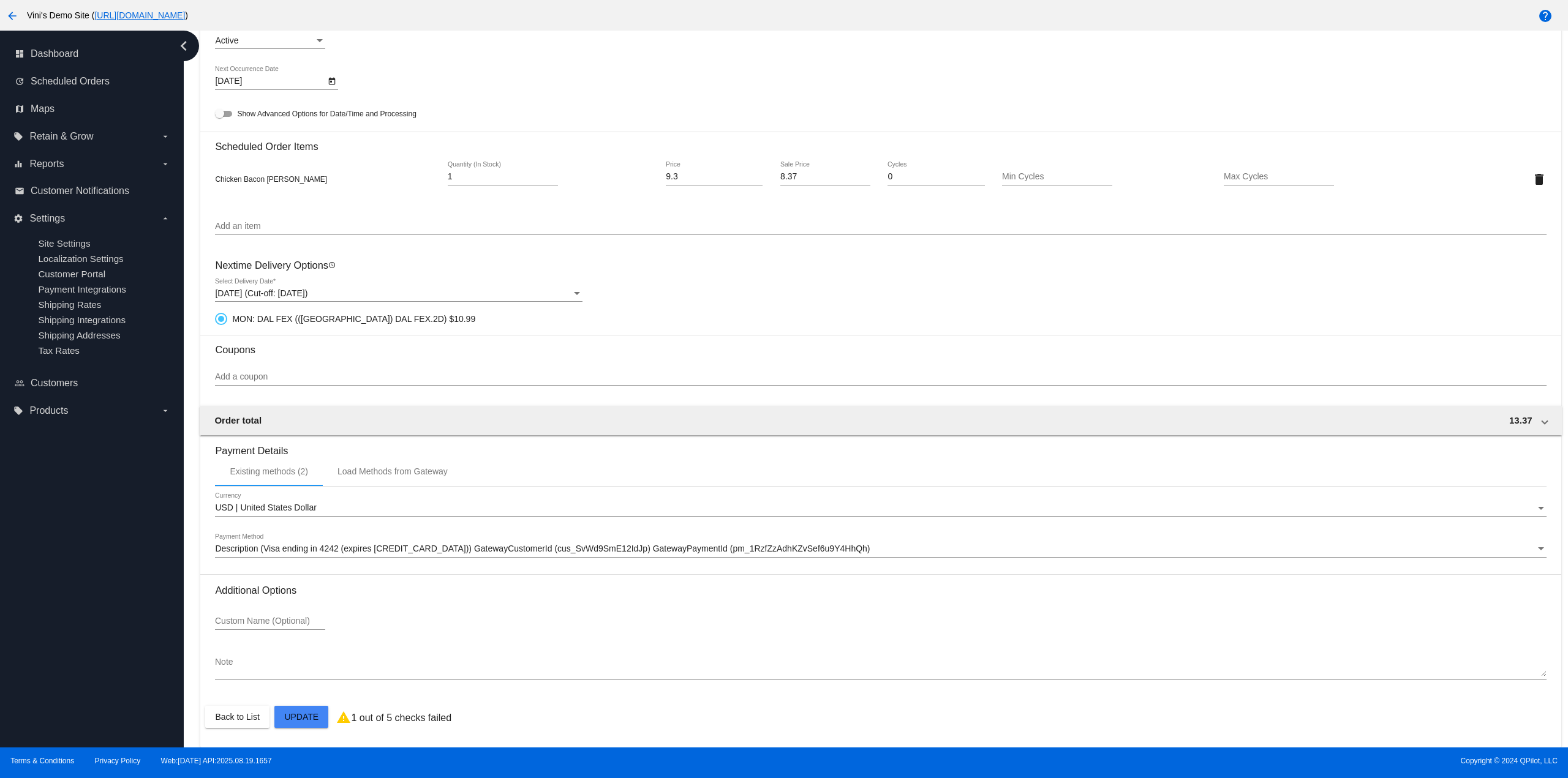
click at [317, 715] on mat-card "Customer 7020649: Test Test [PERSON_NAME][EMAIL_ADDRESS][DOMAIN_NAME] Customer …" at bounding box center [881, 143] width 1360 height 1209
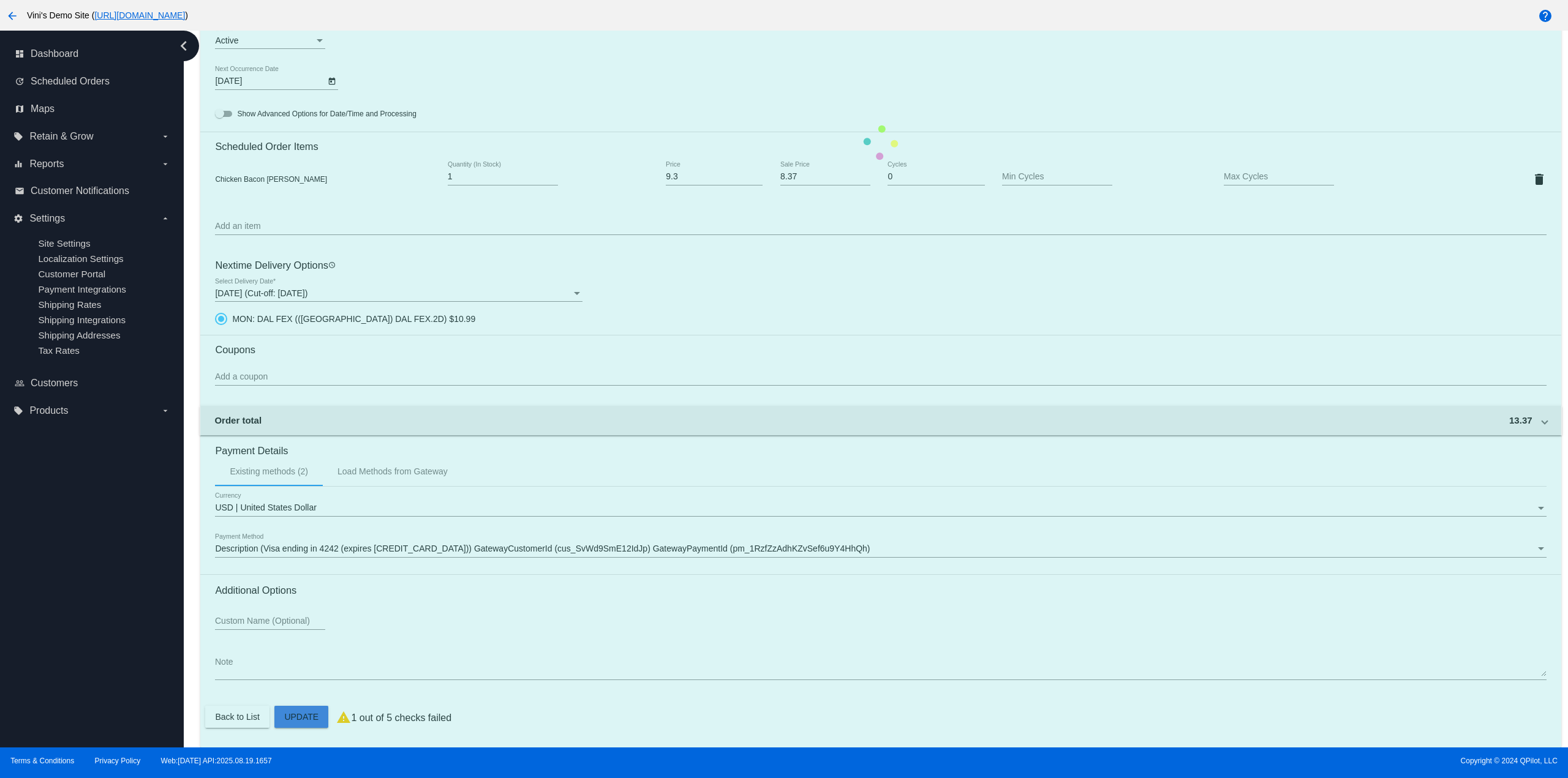
click at [306, 718] on mat-card "Customer 7020649: Test Test [PERSON_NAME][EMAIL_ADDRESS][DOMAIN_NAME] Customer …" at bounding box center [881, 143] width 1360 height 1209
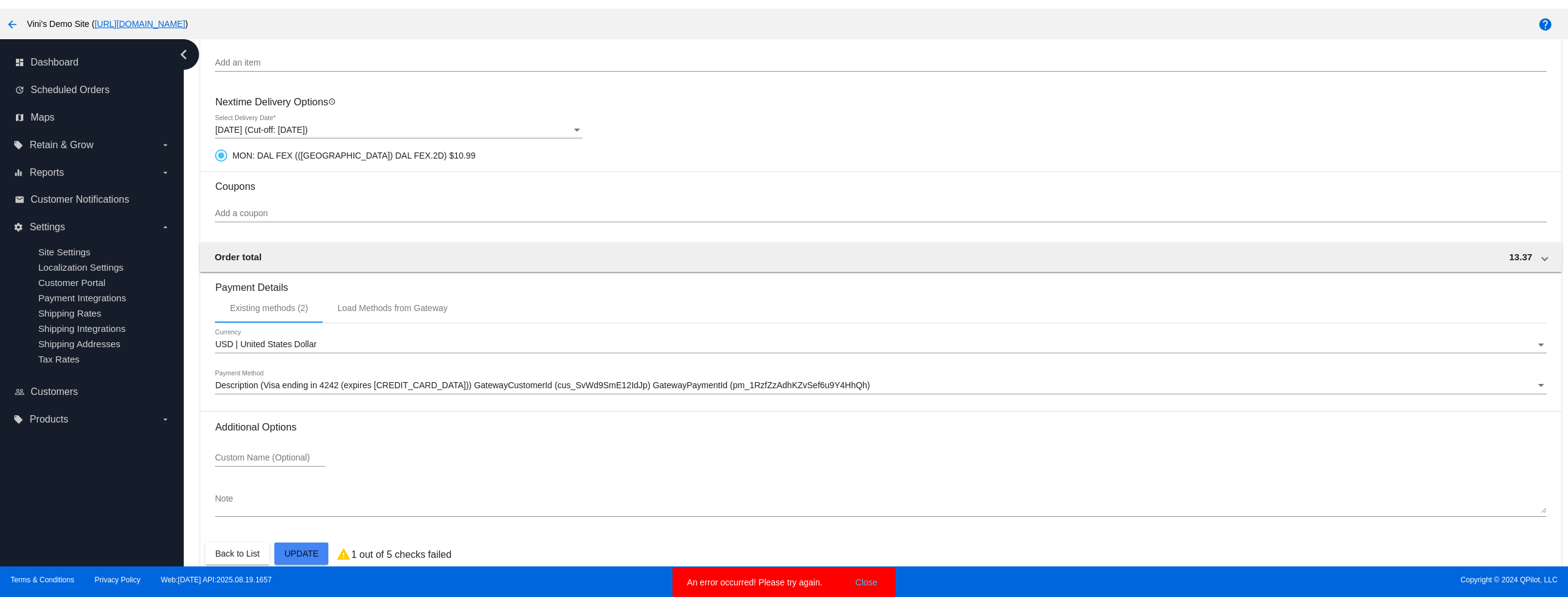
scroll to position [863, 0]
